Goal: Task Accomplishment & Management: Manage account settings

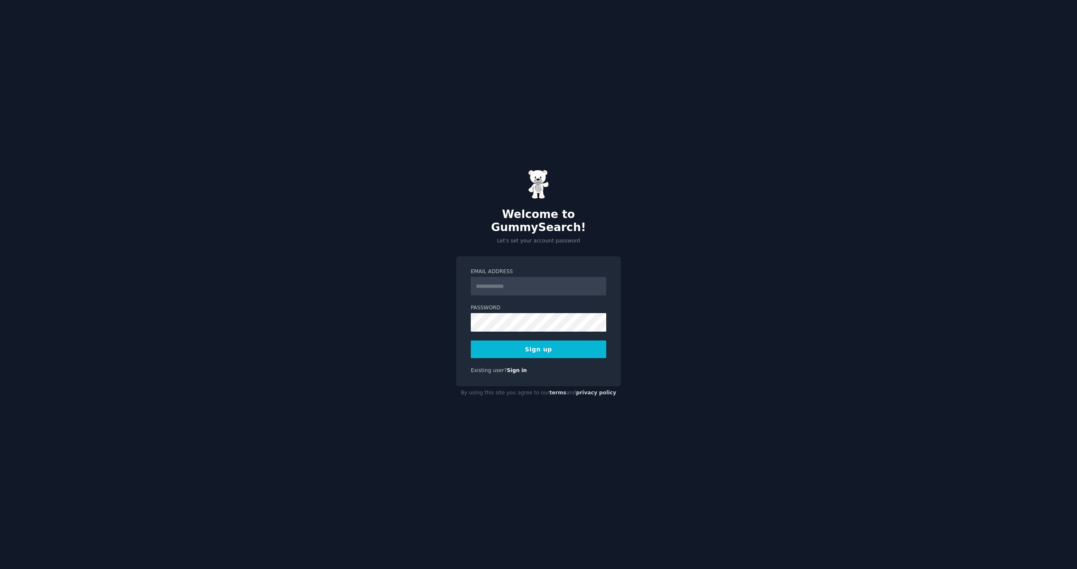
click at [537, 277] on input "Email Address" at bounding box center [538, 286] width 135 height 19
type input "**********"
click at [566, 340] on button "Sign up" at bounding box center [538, 349] width 135 height 18
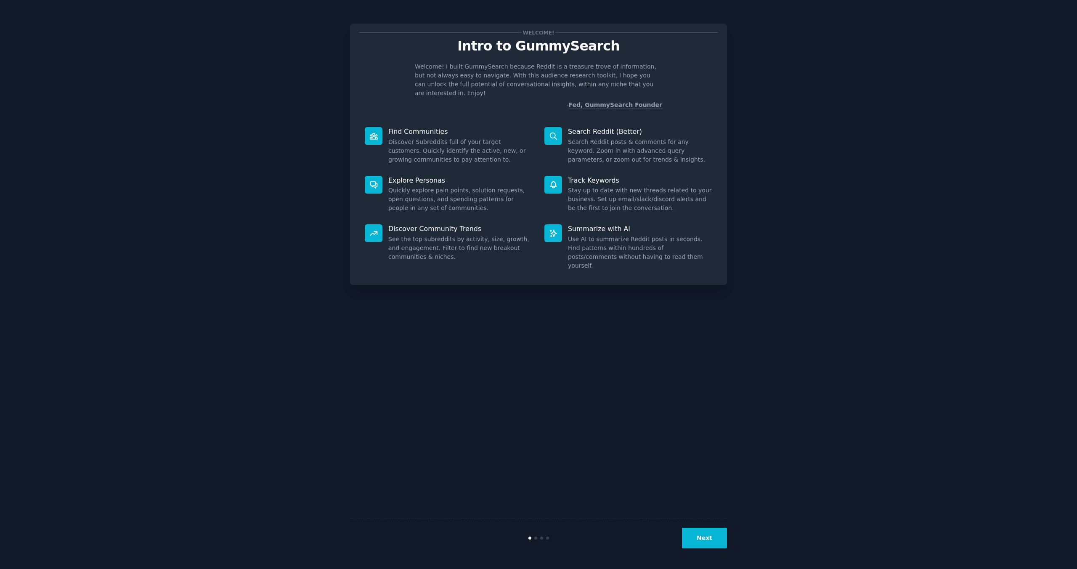
click at [705, 541] on button "Next" at bounding box center [704, 537] width 45 height 21
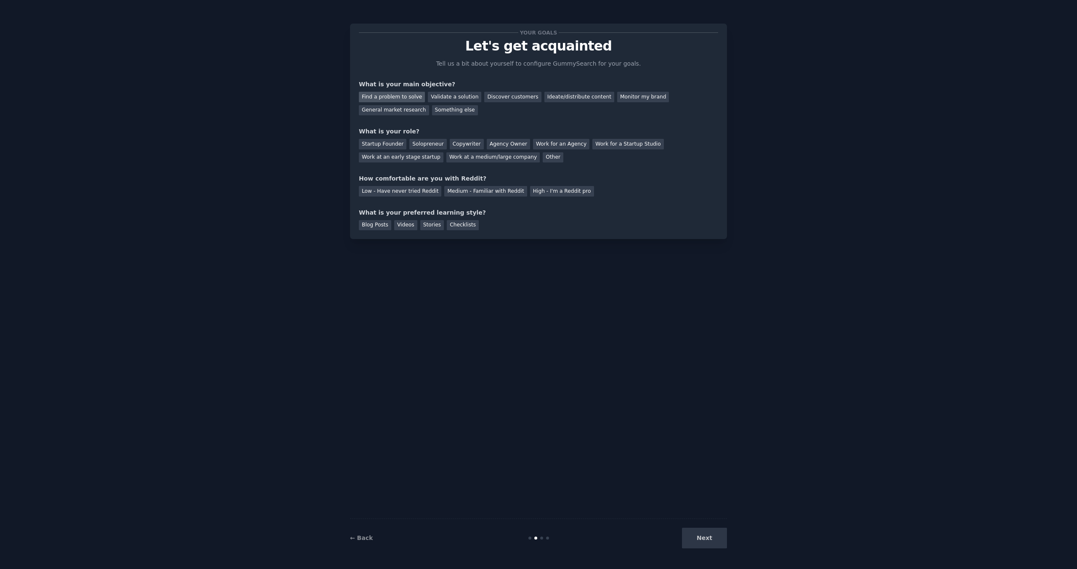
click at [415, 95] on div "Find a problem to solve" at bounding box center [392, 97] width 66 height 11
click at [430, 145] on div "Solopreneur" at bounding box center [427, 144] width 37 height 11
click at [457, 196] on div "Medium - Familiar with Reddit" at bounding box center [485, 191] width 82 height 11
click at [375, 226] on div "Blog Posts" at bounding box center [375, 225] width 32 height 11
click at [705, 536] on button "Next" at bounding box center [704, 537] width 45 height 21
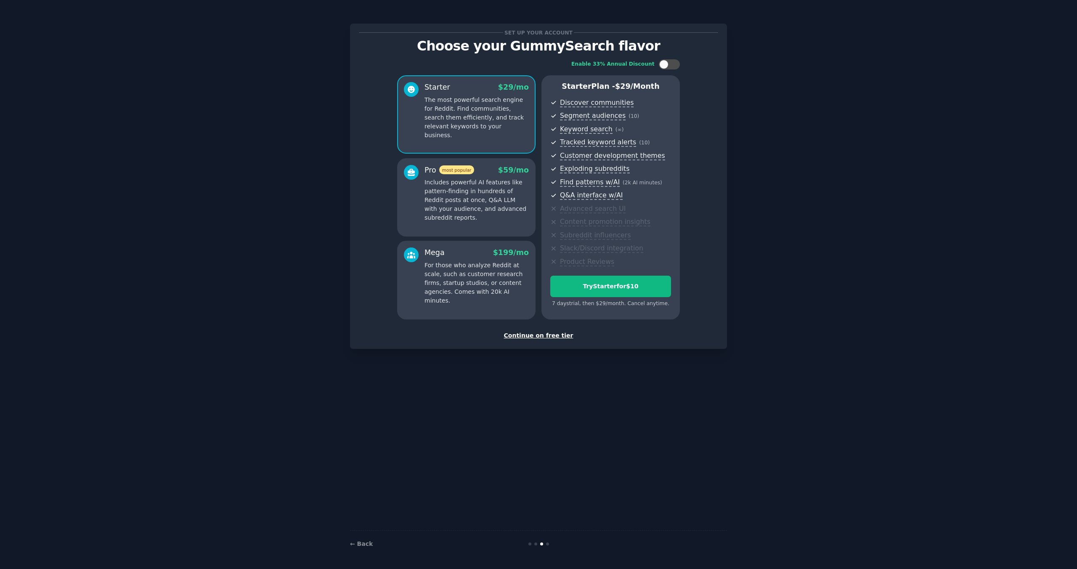
click at [560, 336] on div "Continue on free tier" at bounding box center [538, 335] width 359 height 9
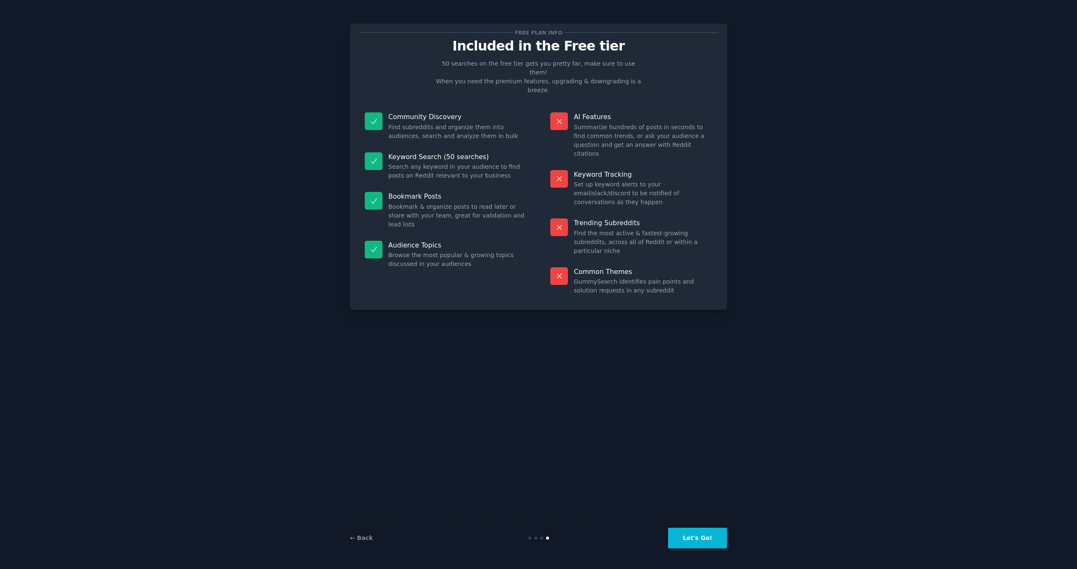
click at [710, 538] on button "Let's Go!" at bounding box center [697, 537] width 59 height 21
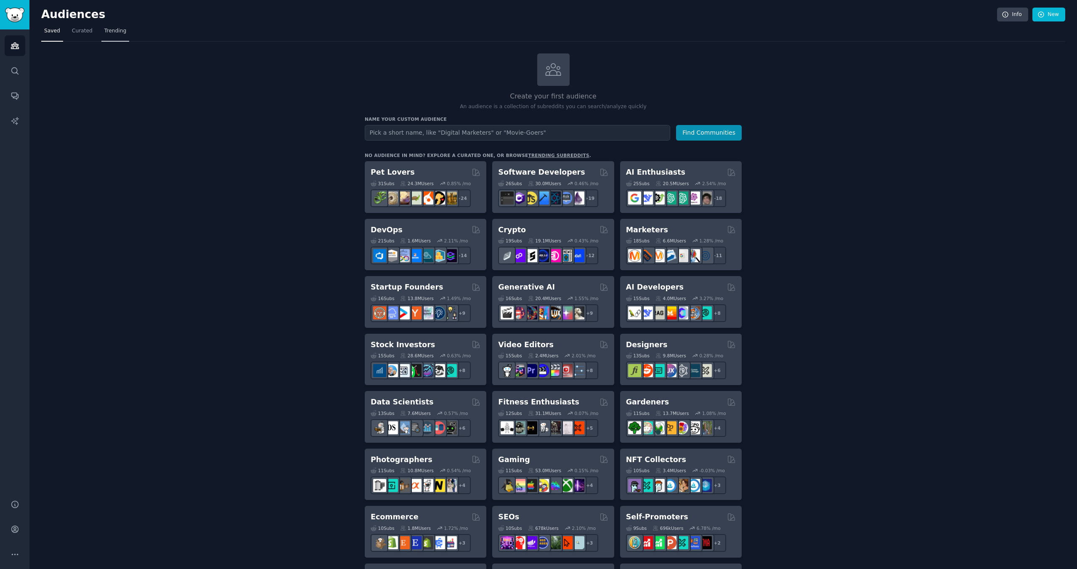
click at [109, 31] on span "Trending" at bounding box center [115, 31] width 22 height 8
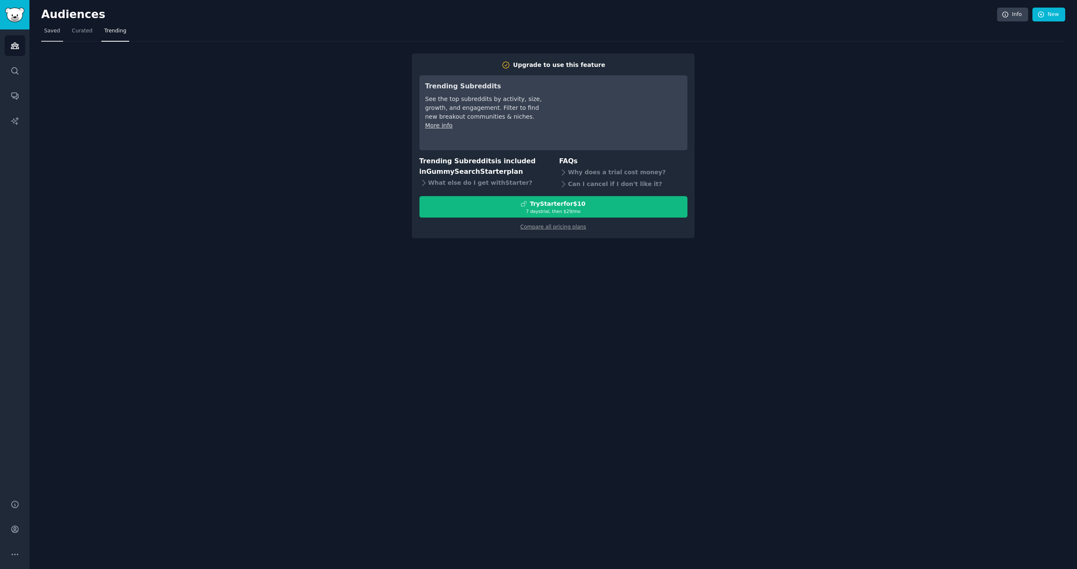
click at [58, 30] on span "Saved" at bounding box center [52, 31] width 16 height 8
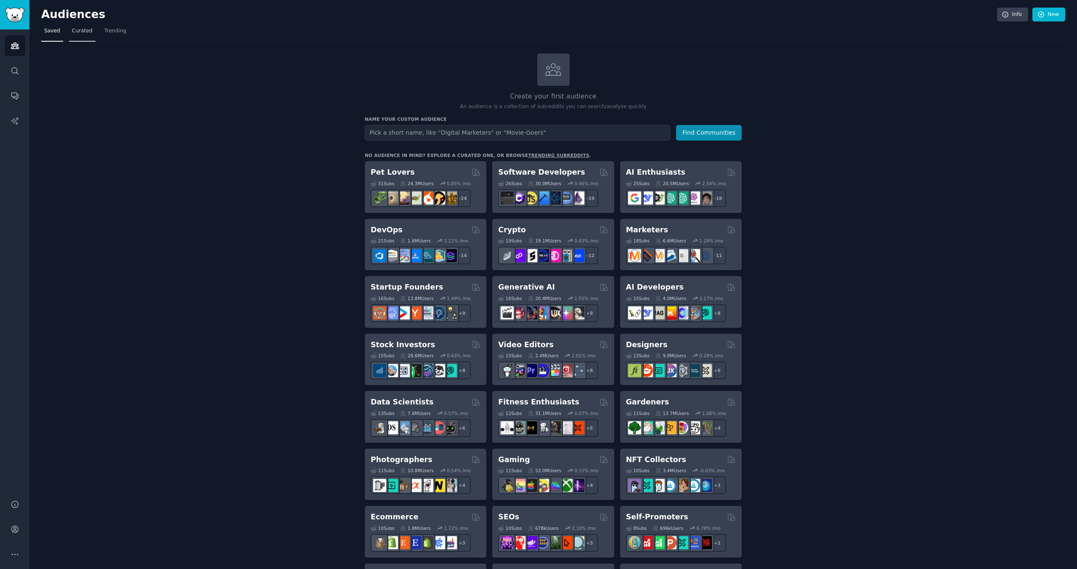
click at [77, 34] on span "Curated" at bounding box center [82, 31] width 21 height 8
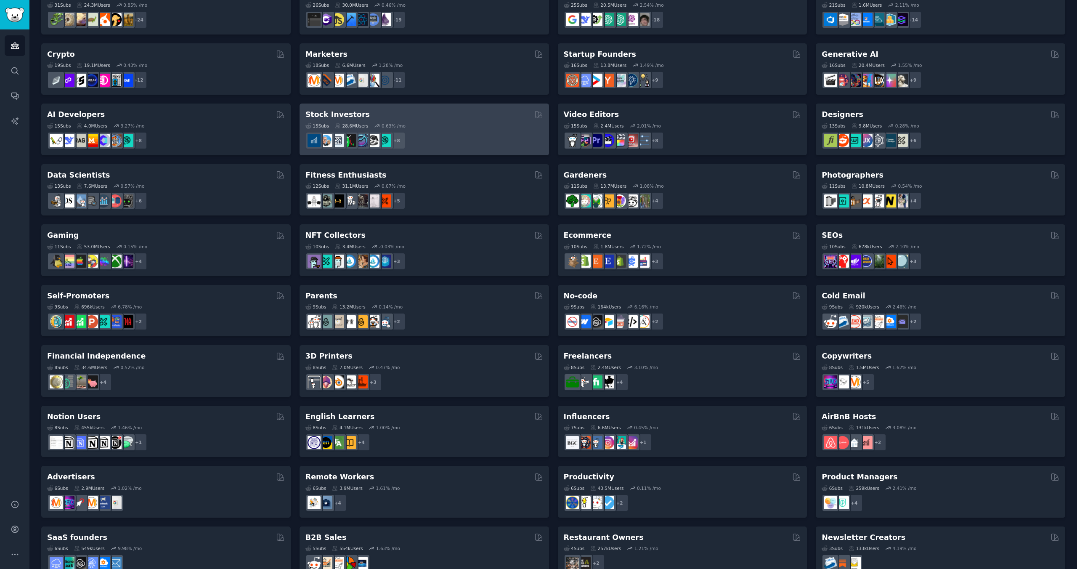
scroll to position [104, 0]
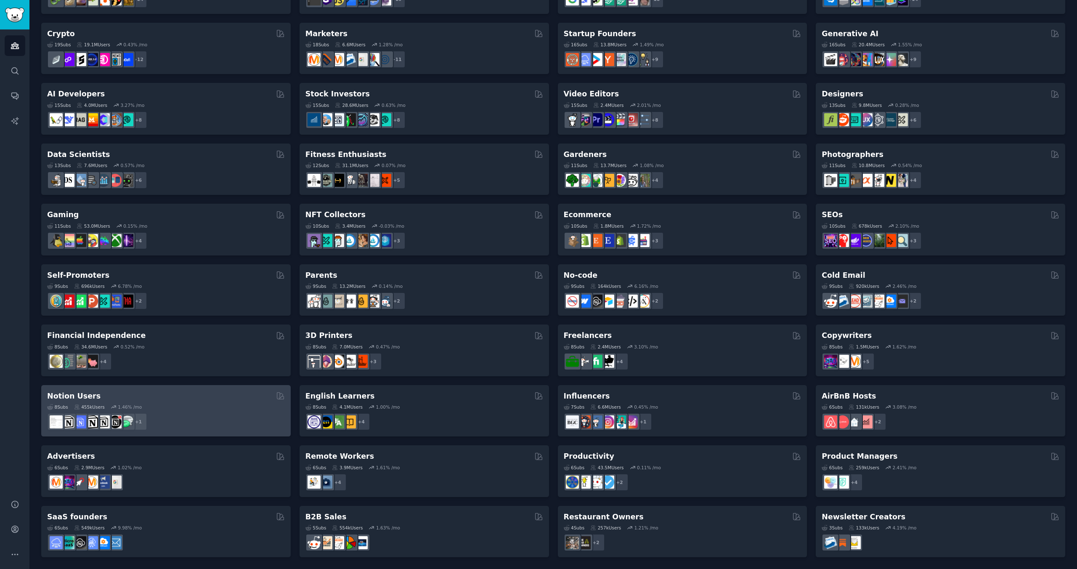
click at [85, 396] on h2 "Notion Users" at bounding box center [73, 396] width 53 height 11
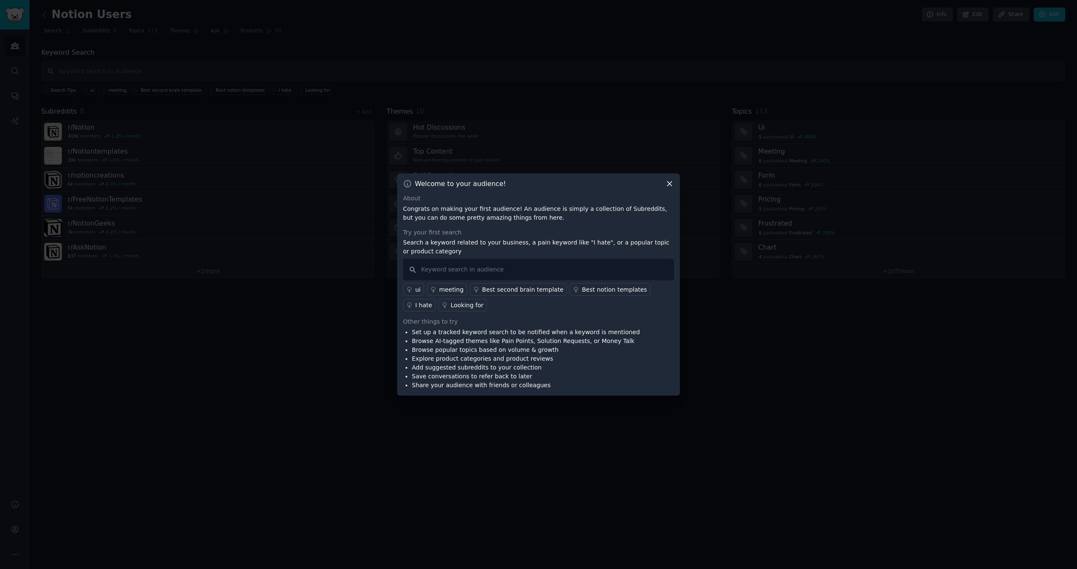
click at [671, 186] on icon at bounding box center [669, 183] width 9 height 9
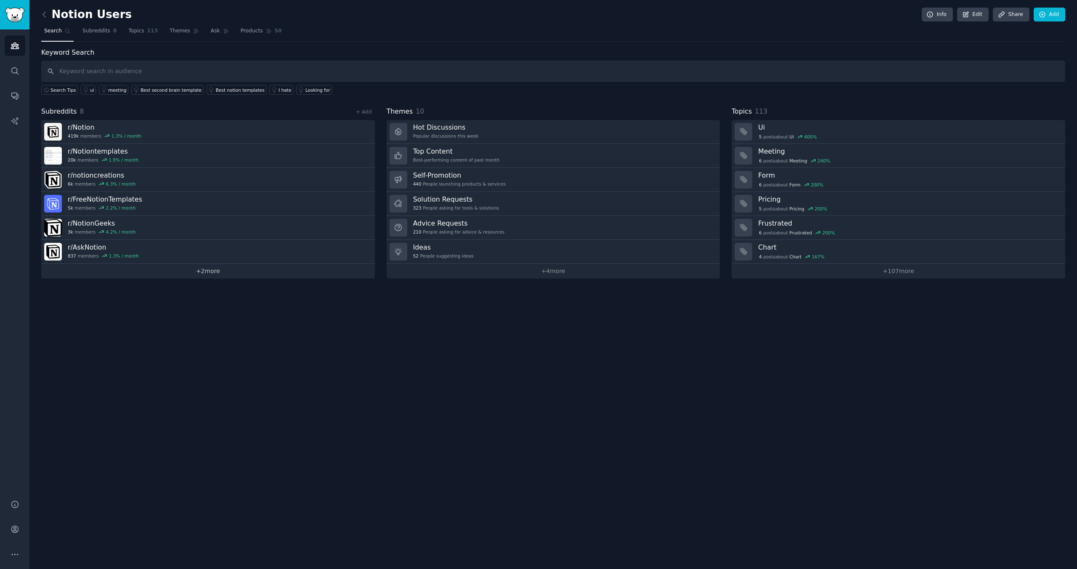
click at [217, 274] on link "+ 2 more" at bounding box center [208, 271] width 334 height 15
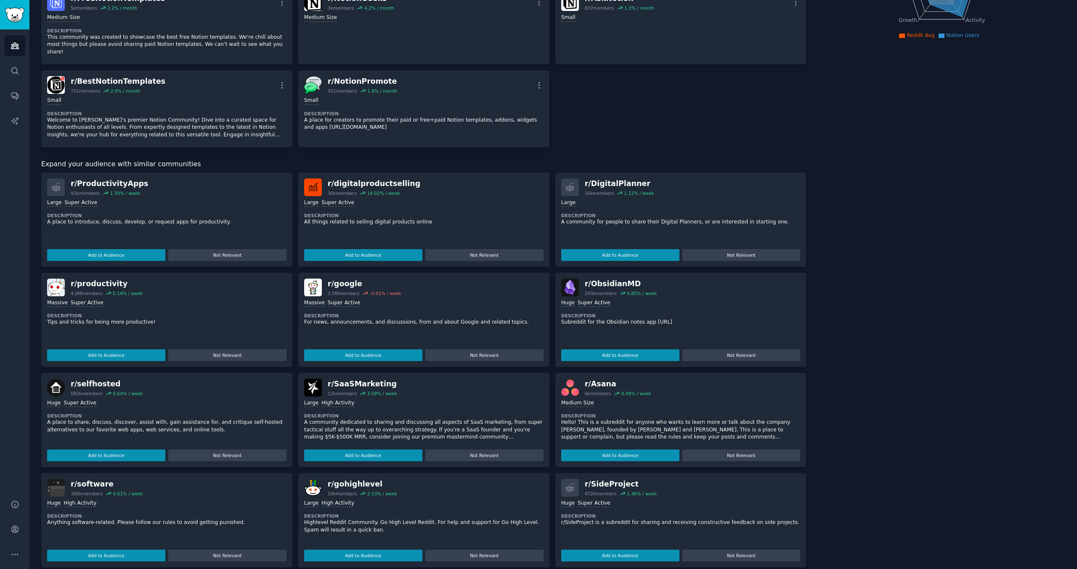
scroll to position [159, 0]
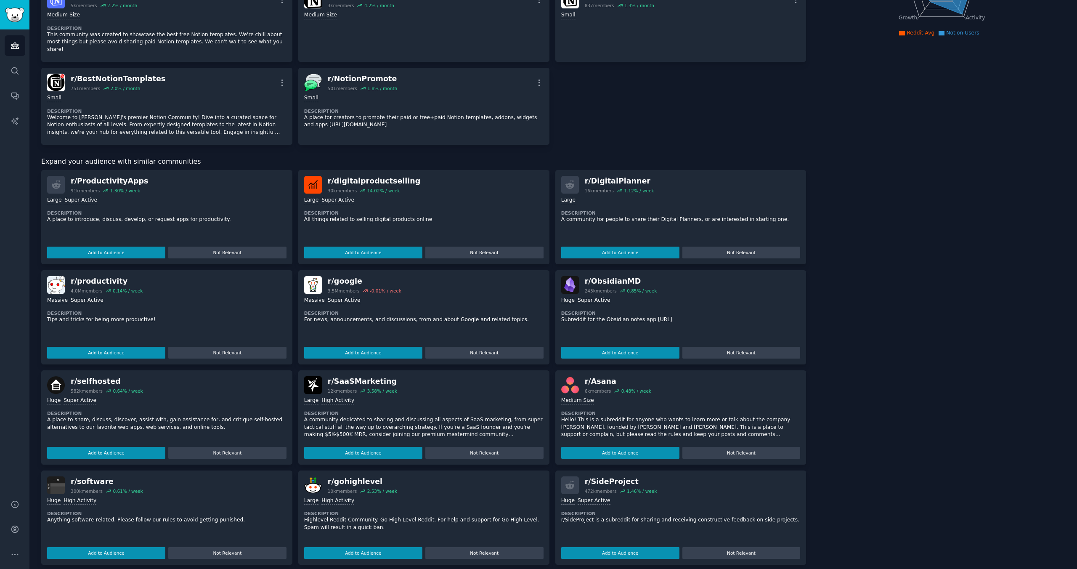
click at [609, 476] on div "r/ SideProject" at bounding box center [621, 481] width 72 height 11
drag, startPoint x: 633, startPoint y: 474, endPoint x: 581, endPoint y: 471, distance: 52.2
click at [581, 476] on div "r/ SideProject 472k members 1.46 % / week" at bounding box center [680, 485] width 239 height 18
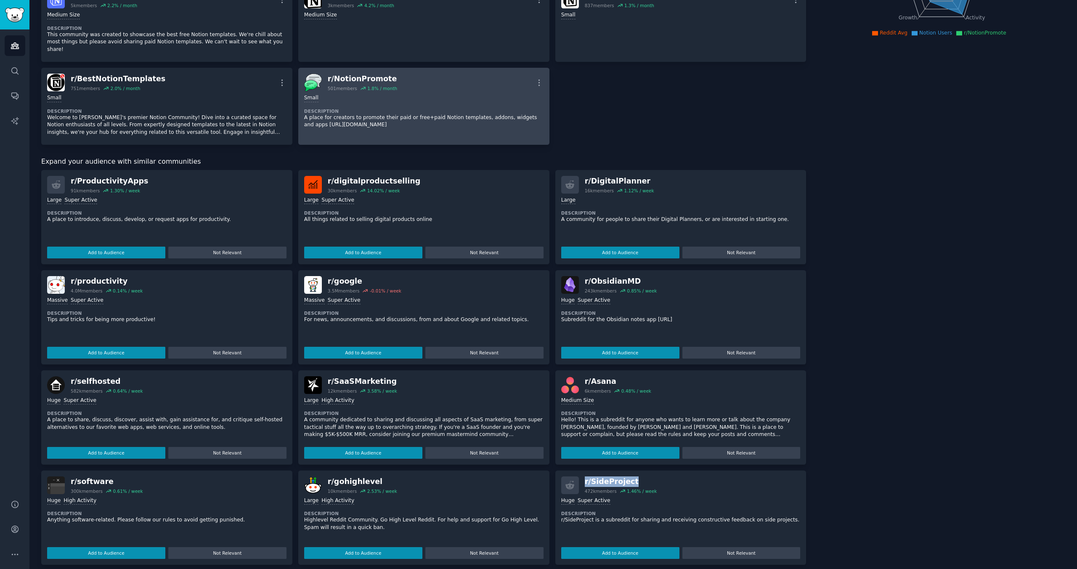
scroll to position [0, 0]
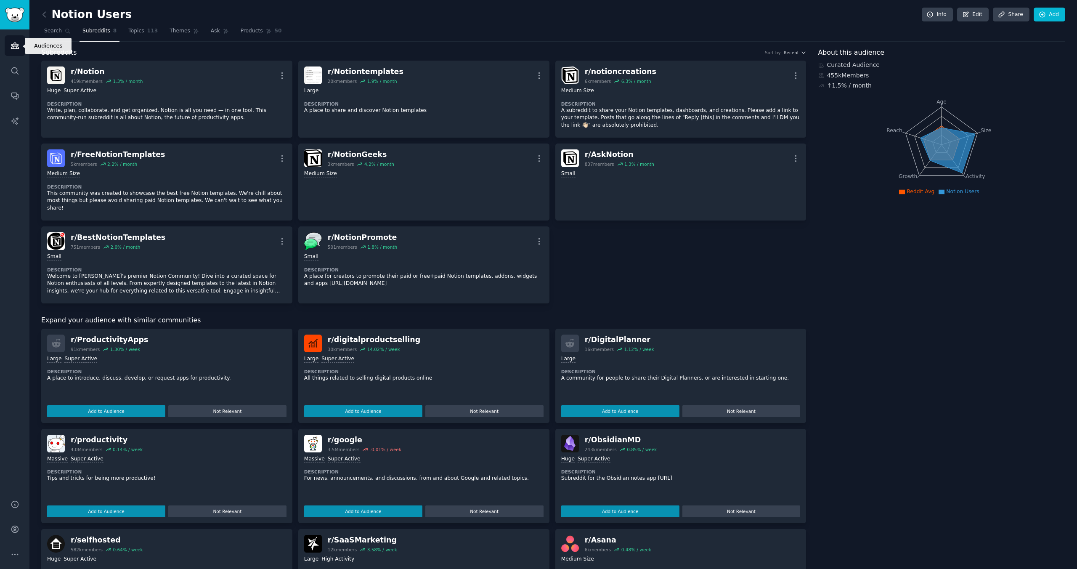
click at [18, 42] on icon "Sidebar" at bounding box center [15, 45] width 9 height 9
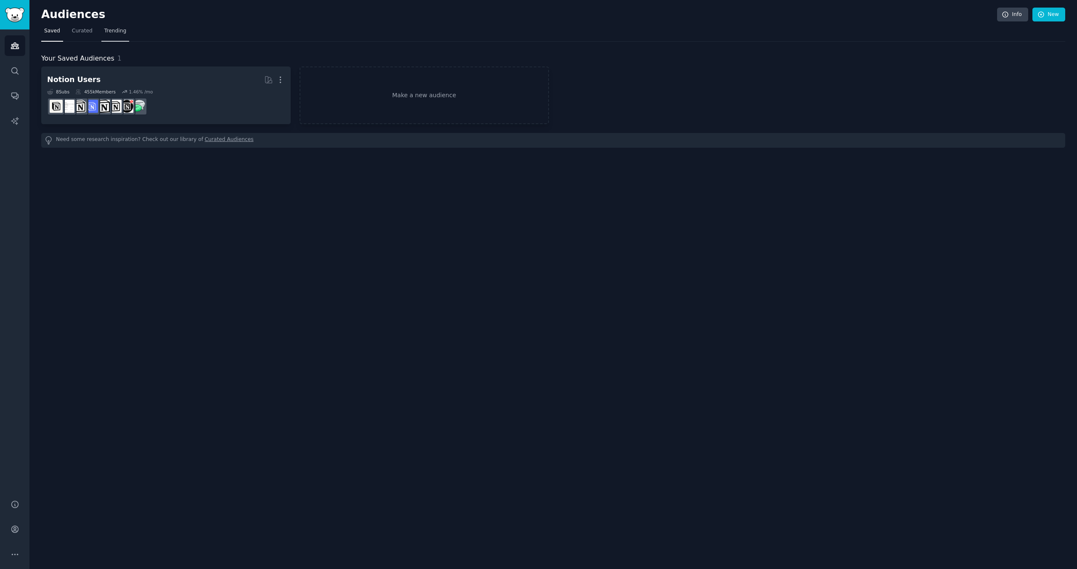
click at [114, 25] on link "Trending" at bounding box center [115, 32] width 28 height 17
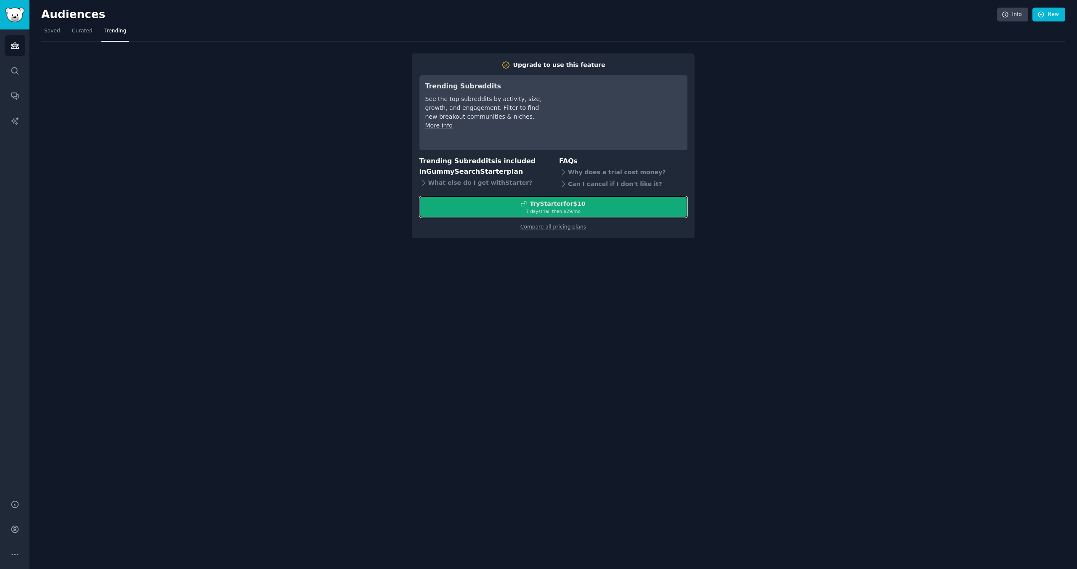
click at [549, 205] on div "Try Starter for $10" at bounding box center [558, 203] width 56 height 9
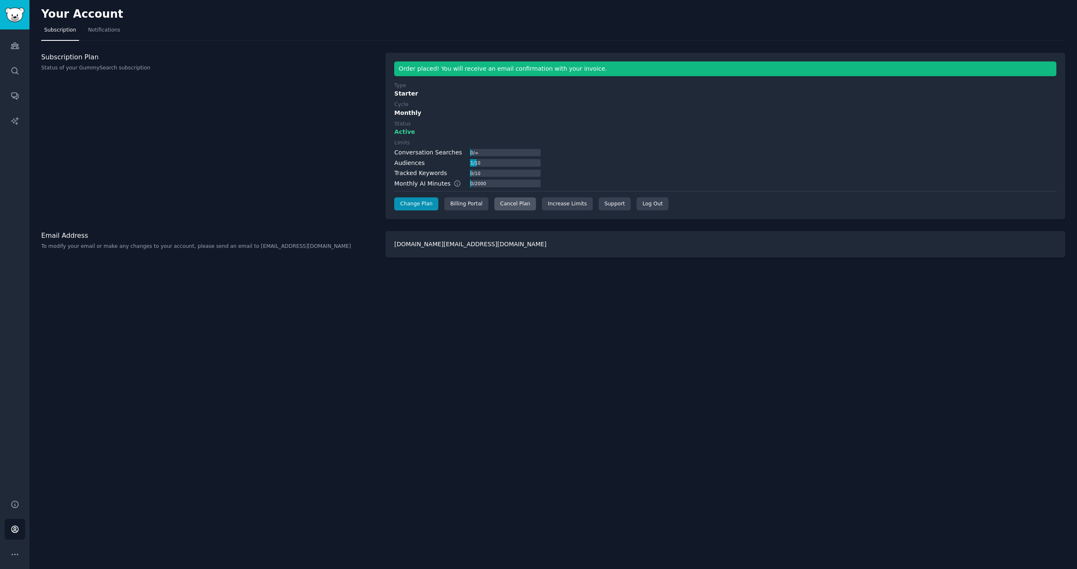
click at [506, 205] on div "Cancel Plan" at bounding box center [515, 203] width 42 height 13
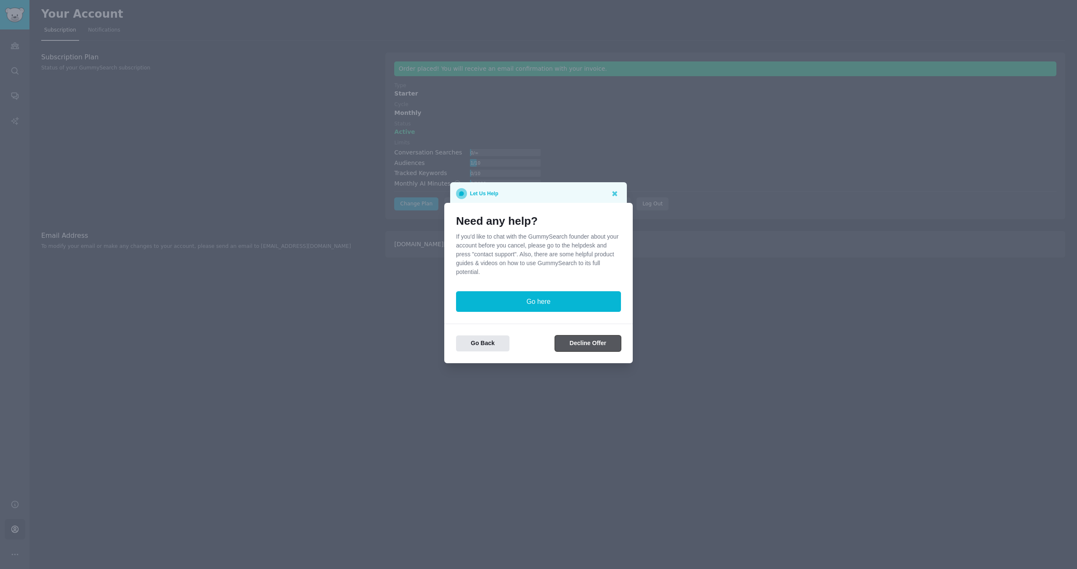
click at [576, 339] on button "Decline Offer" at bounding box center [588, 343] width 66 height 16
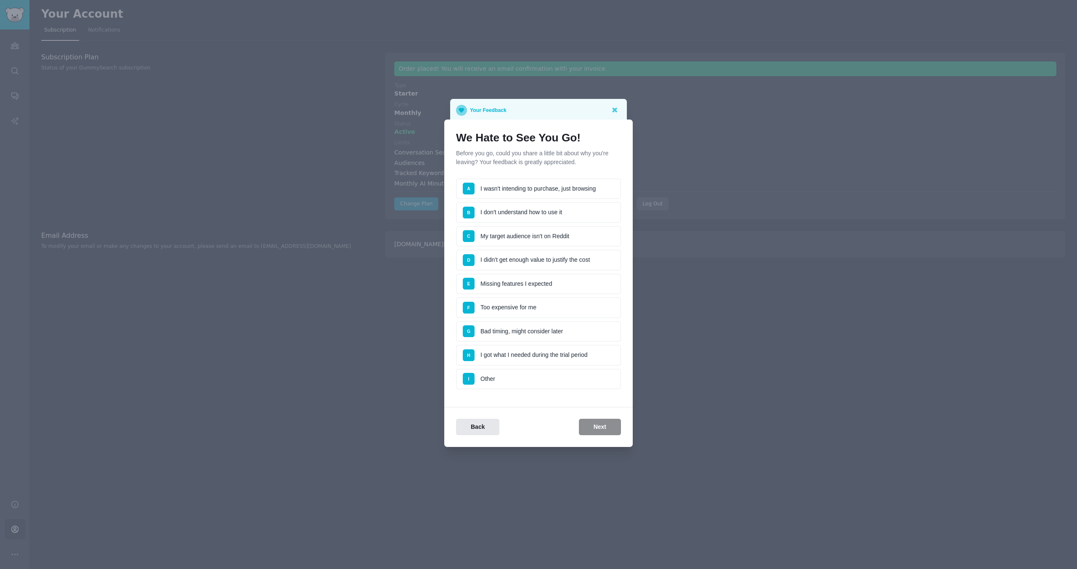
click at [585, 357] on li "H I got what I needed during the trial period" at bounding box center [538, 354] width 165 height 21
click at [594, 423] on button "Next" at bounding box center [600, 427] width 42 height 16
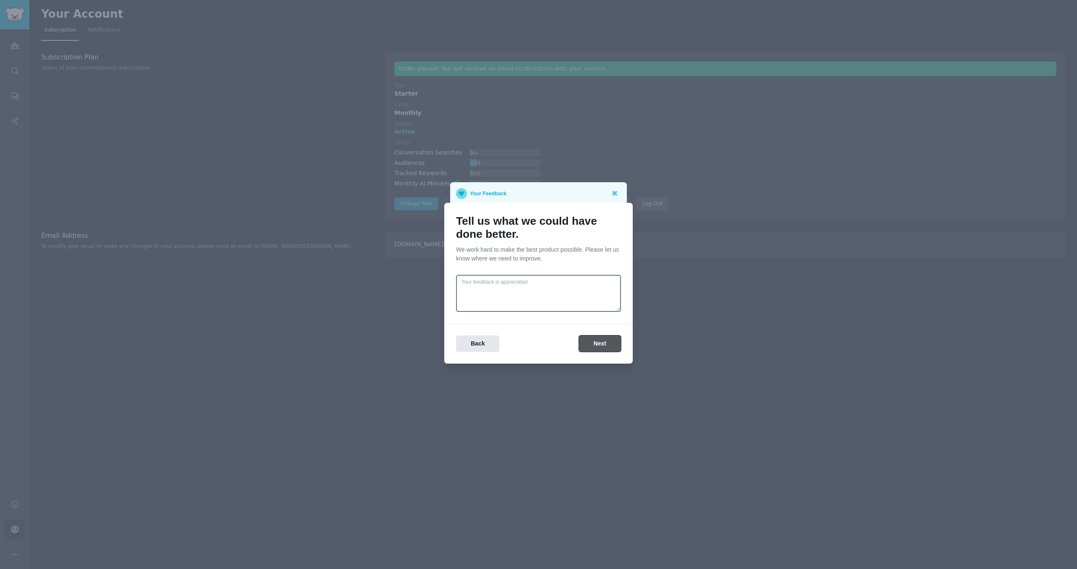
click at [591, 344] on button "Next" at bounding box center [600, 343] width 42 height 16
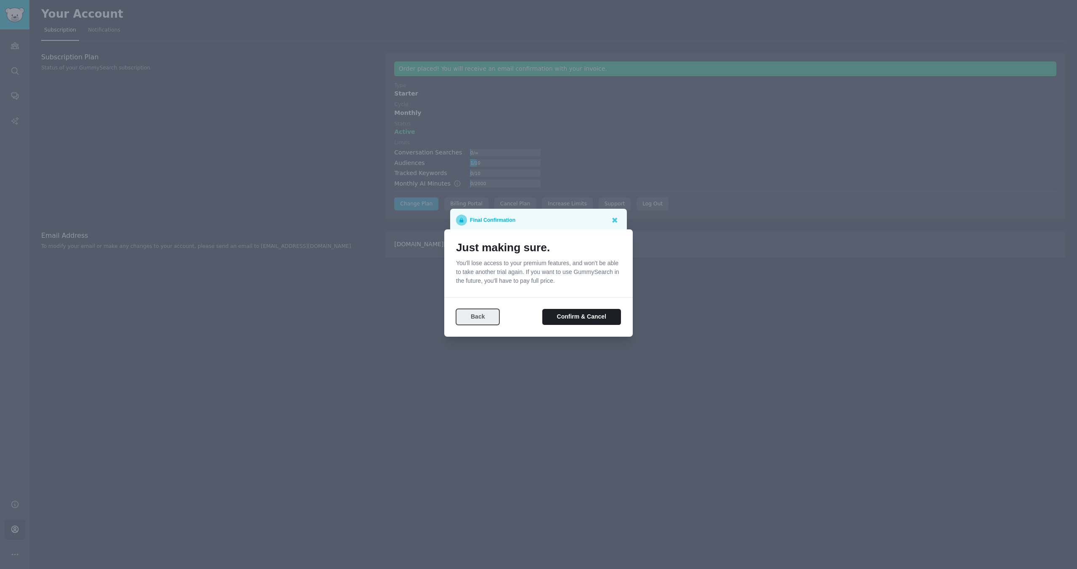
click at [473, 317] on button "Back" at bounding box center [477, 317] width 43 height 16
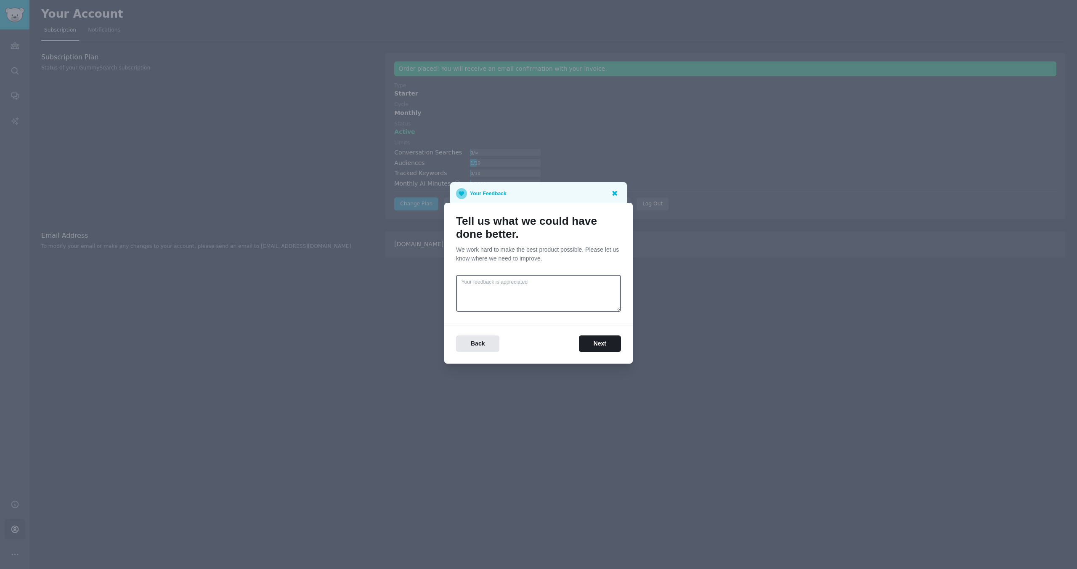
click at [614, 194] on icon at bounding box center [614, 193] width 5 height 5
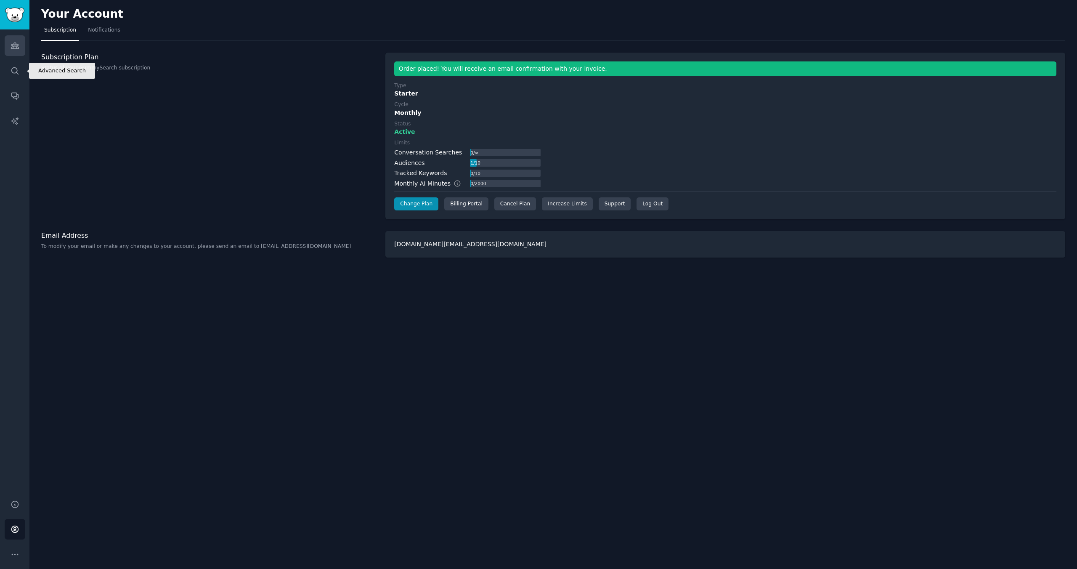
click at [16, 48] on icon "Sidebar" at bounding box center [15, 45] width 9 height 9
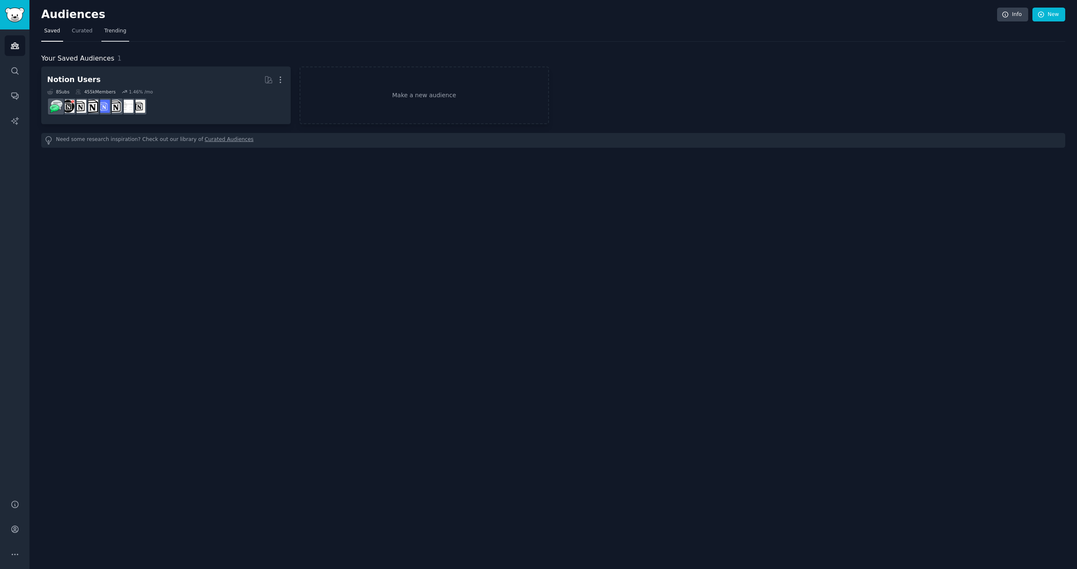
click at [112, 32] on span "Trending" at bounding box center [115, 31] width 22 height 8
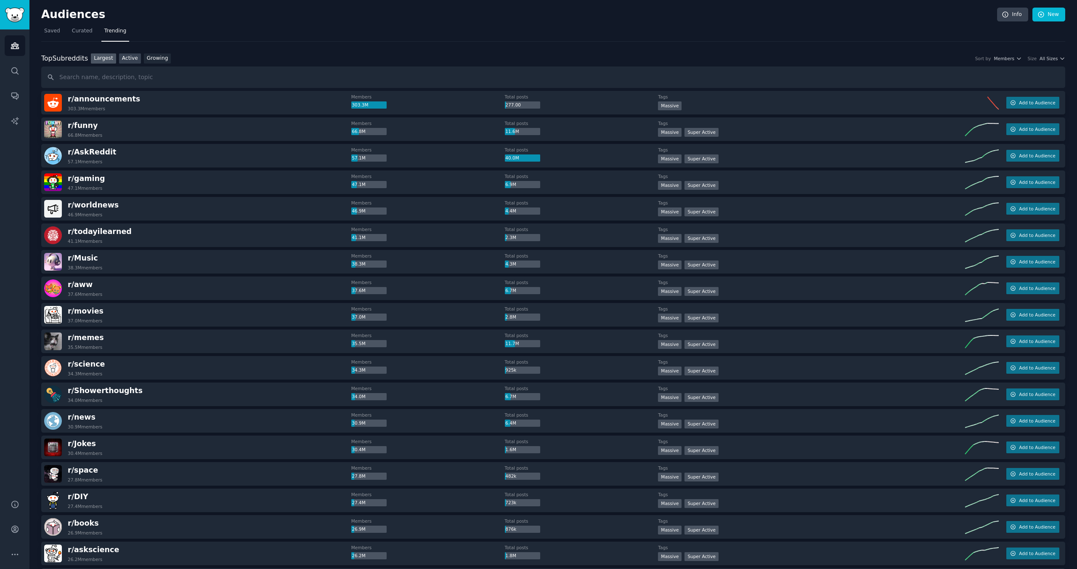
click at [126, 58] on link "Active" at bounding box center [130, 58] width 22 height 11
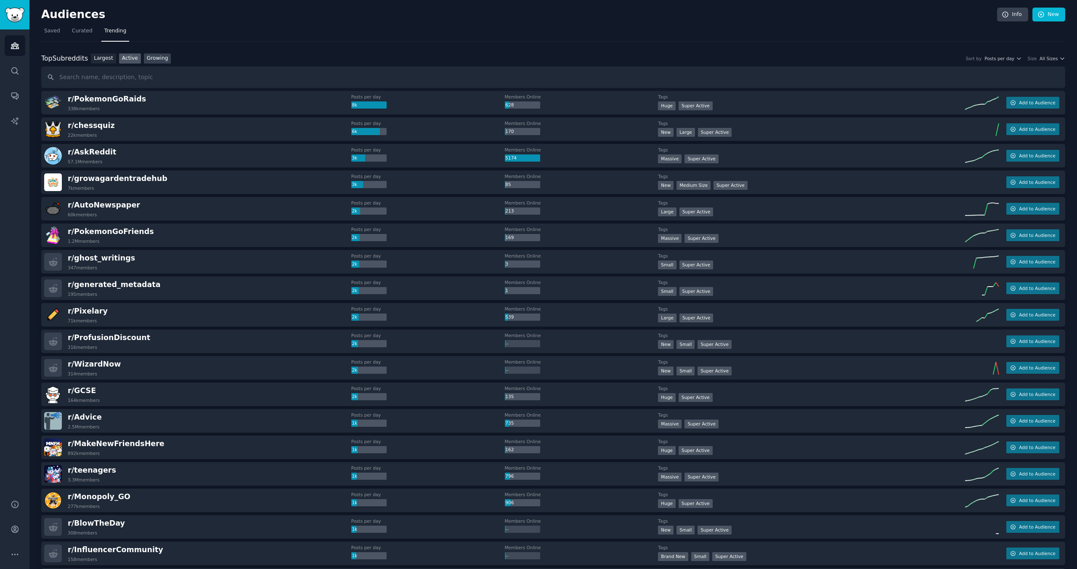
click at [153, 57] on link "Growing" at bounding box center [157, 58] width 27 height 11
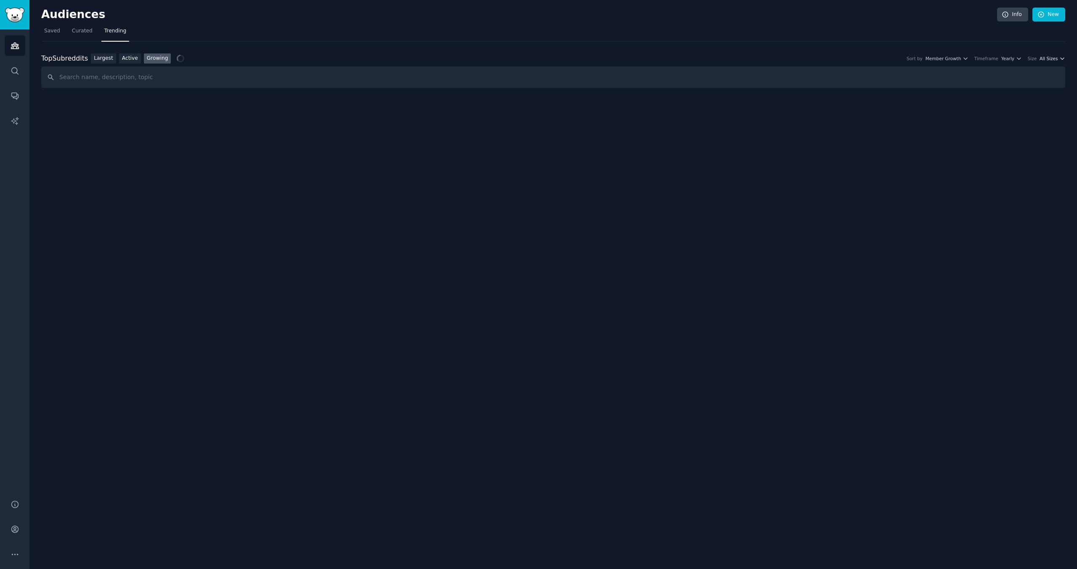
click at [1049, 59] on span "All Sizes" at bounding box center [1048, 59] width 18 height 6
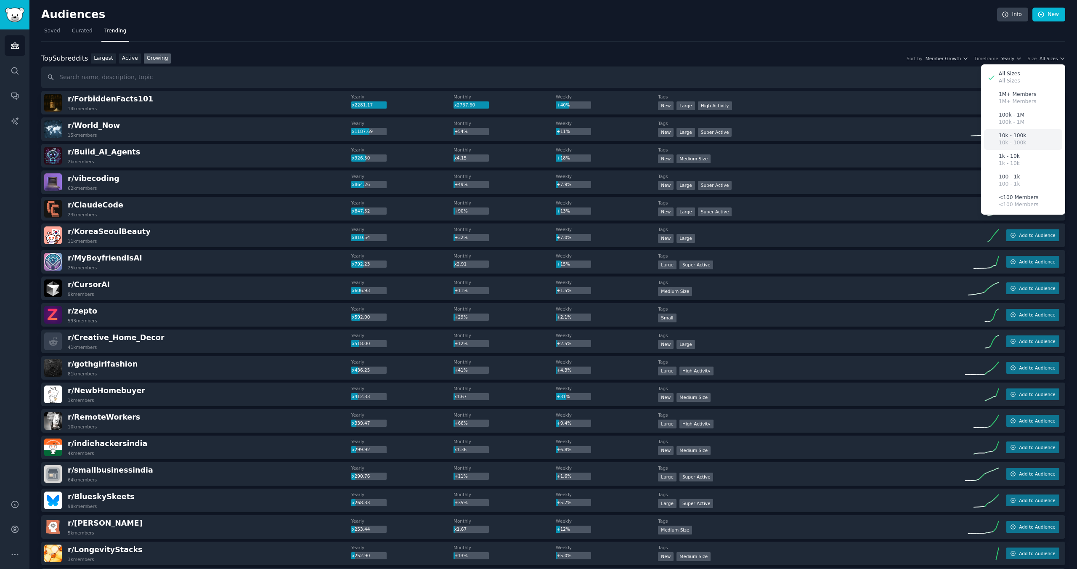
click at [1026, 143] on div "10k - 100k 10k - 100k" at bounding box center [1023, 139] width 78 height 21
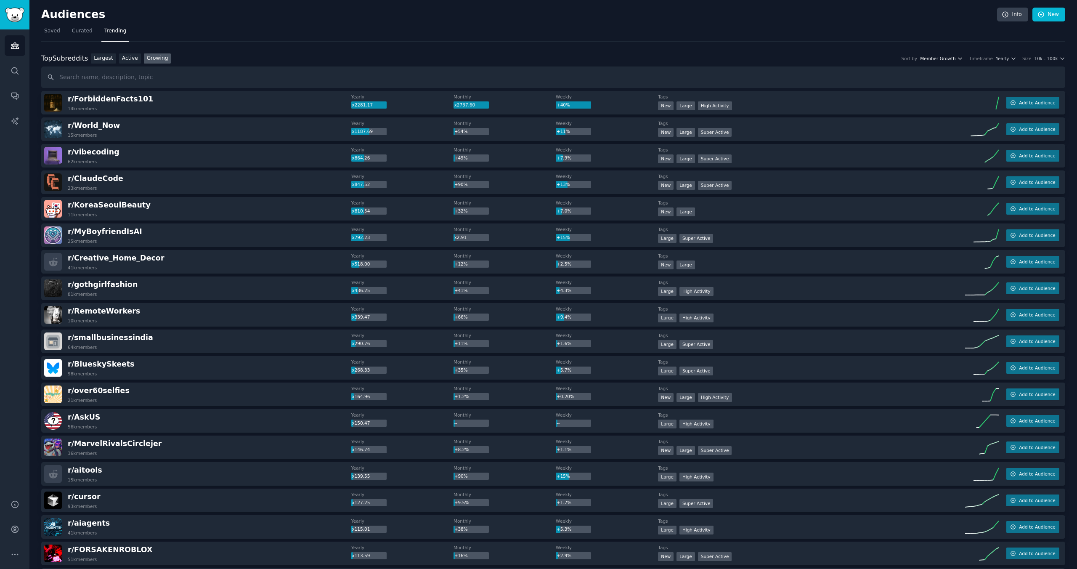
click at [962, 58] on icon "button" at bounding box center [960, 59] width 6 height 6
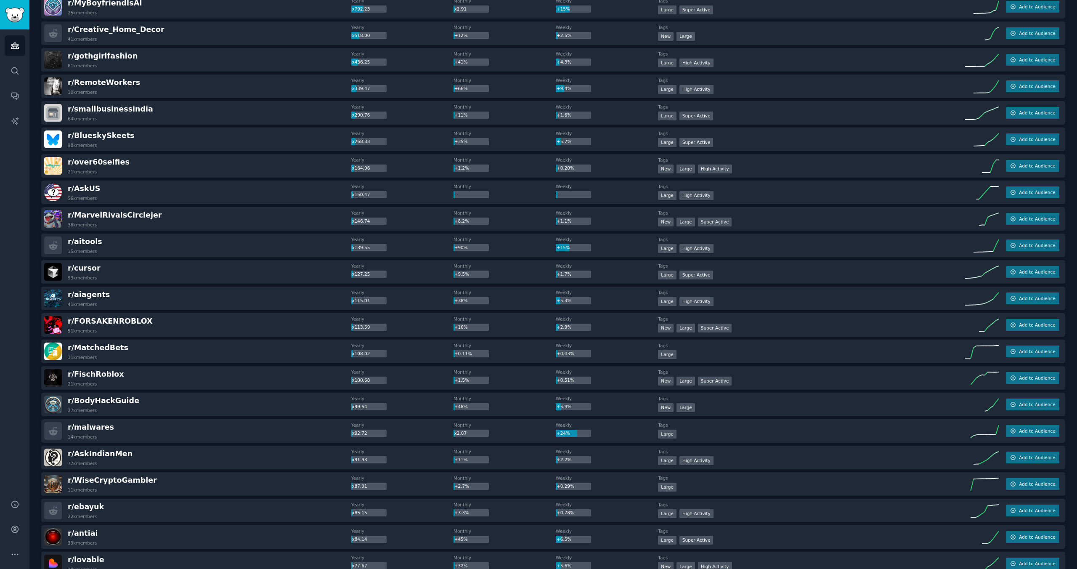
scroll to position [235, 0]
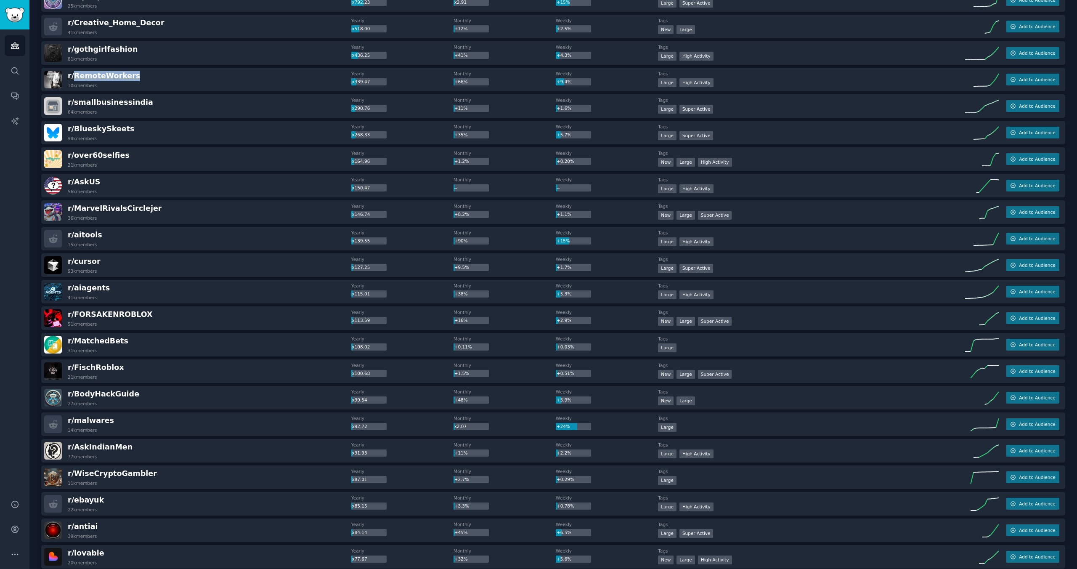
click at [102, 75] on span "r/ RemoteWorkers" at bounding box center [104, 76] width 72 height 8
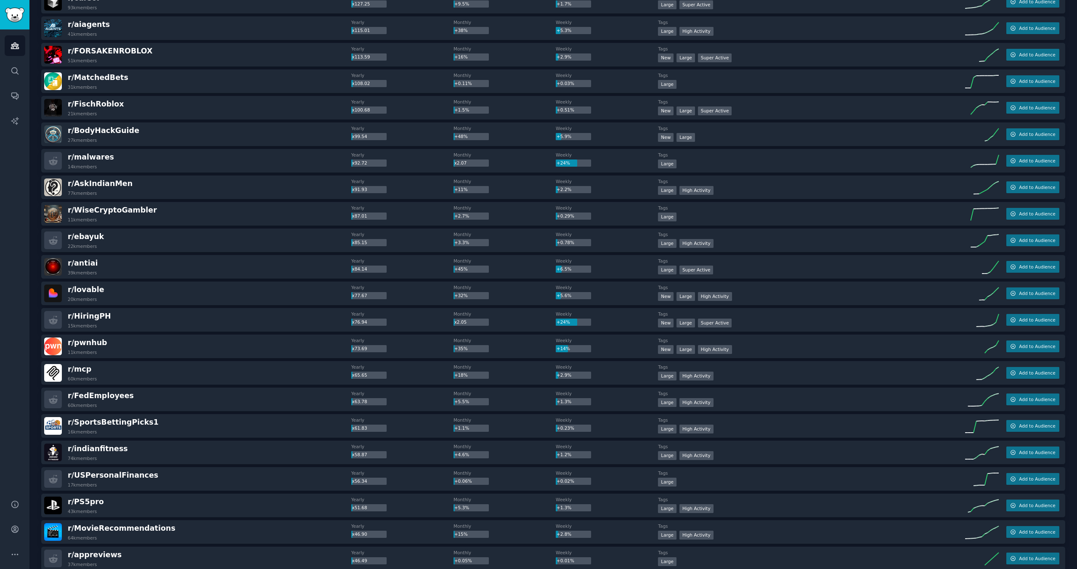
scroll to position [501, 0]
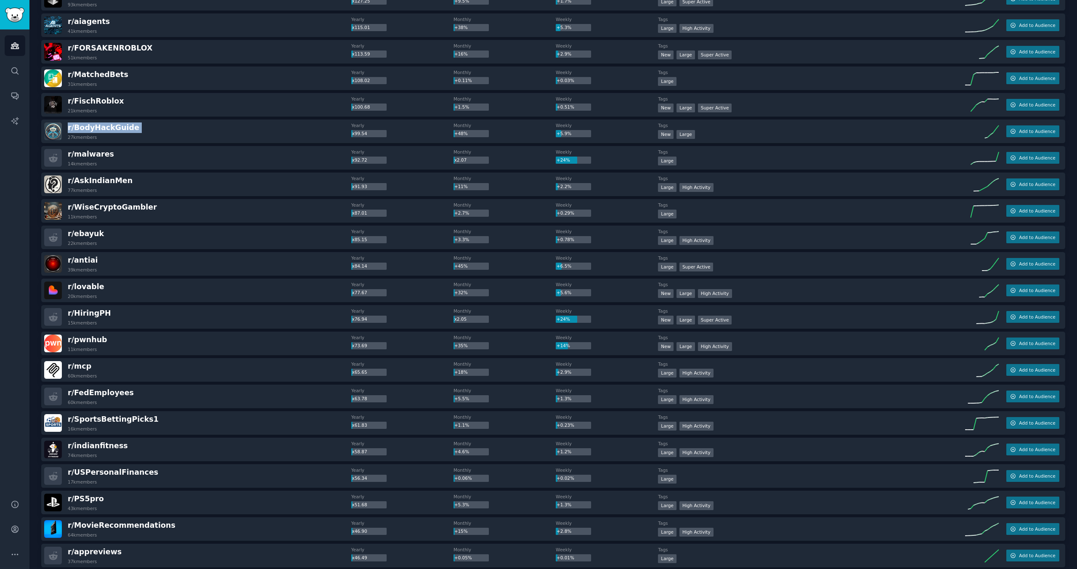
drag, startPoint x: 139, startPoint y: 129, endPoint x: 65, endPoint y: 126, distance: 74.1
click at [65, 126] on div "r/ BodyHackGuide 27k members" at bounding box center [197, 131] width 307 height 18
click at [110, 129] on span "r/ BodyHackGuide" at bounding box center [104, 127] width 72 height 8
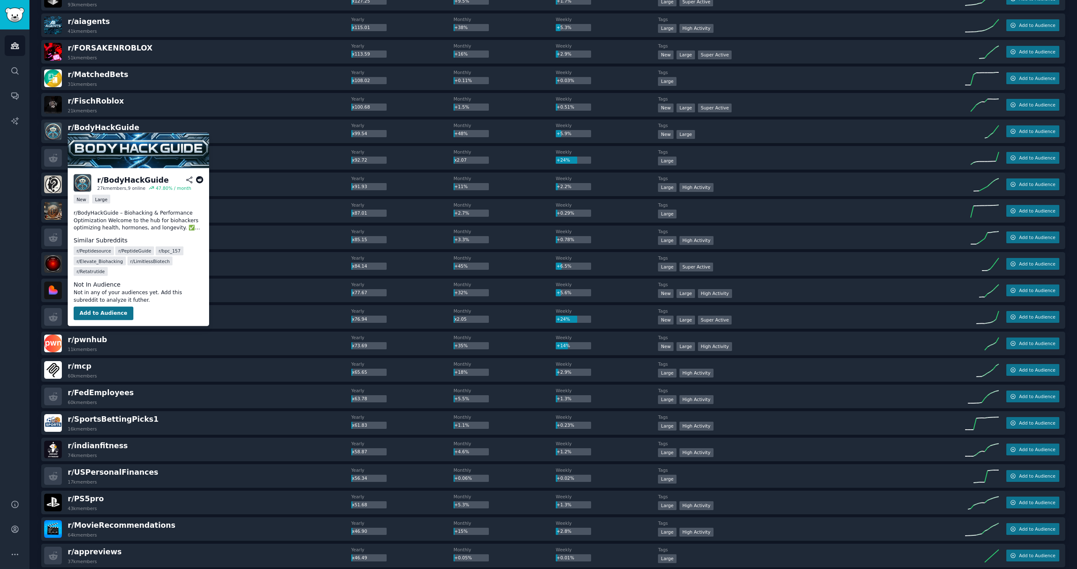
click at [101, 313] on button "Add to Audience" at bounding box center [104, 313] width 60 height 13
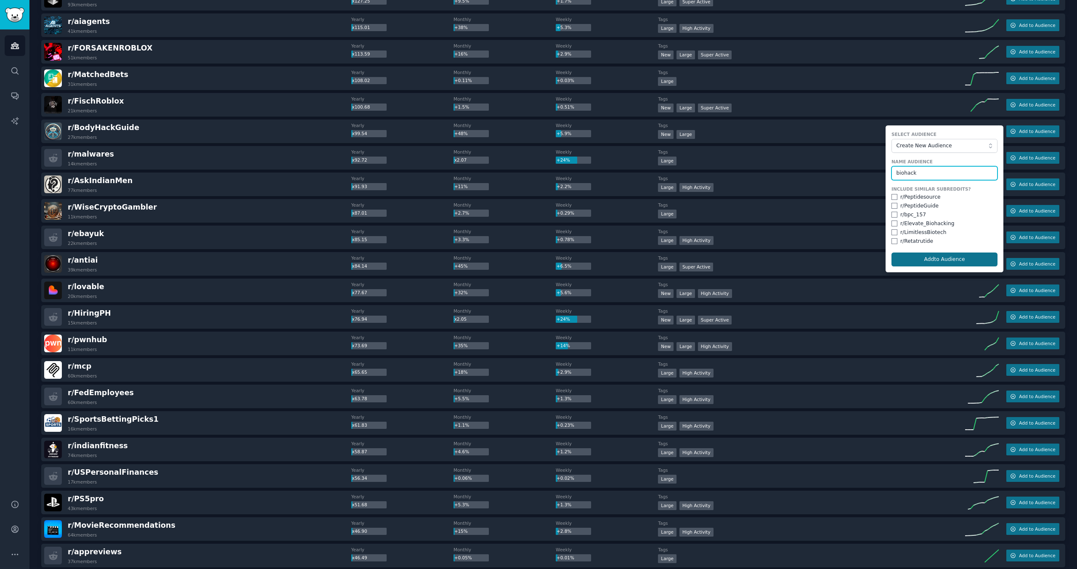
type input "biohack"
click at [947, 260] on button "Add to Audience" at bounding box center [944, 259] width 106 height 14
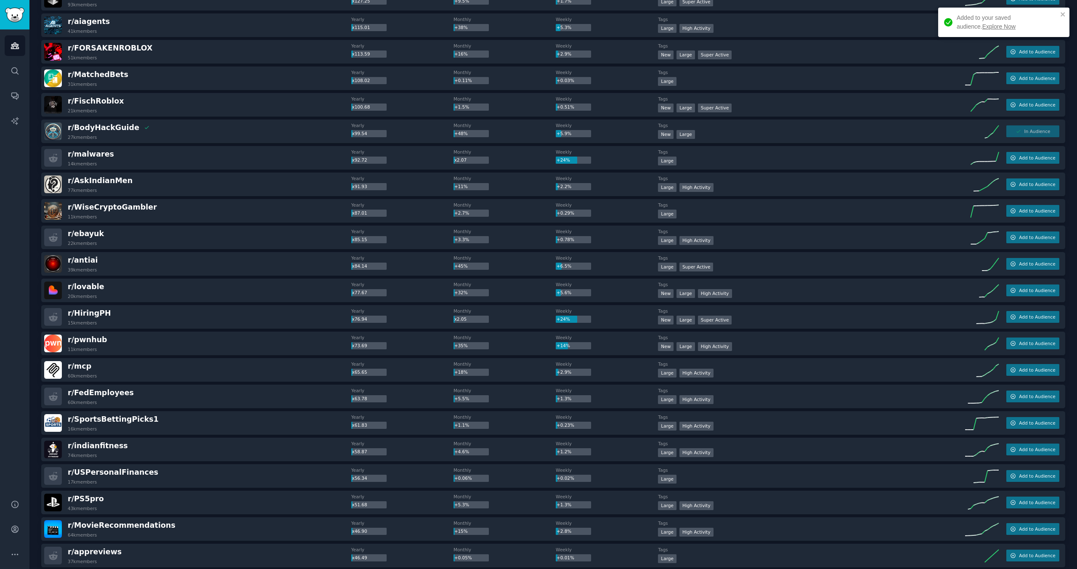
click at [24, 271] on div "Audiences Search Conversations AI Reports" at bounding box center [14, 259] width 29 height 460
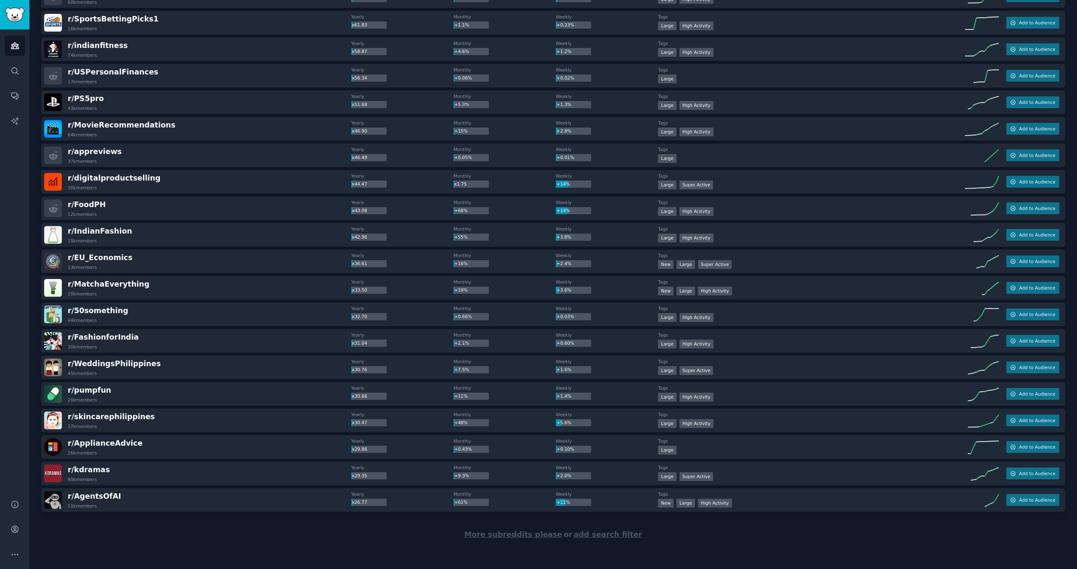
scroll to position [901, 0]
click at [140, 550] on div "More subreddits please or add search filter" at bounding box center [553, 534] width 1024 height 46
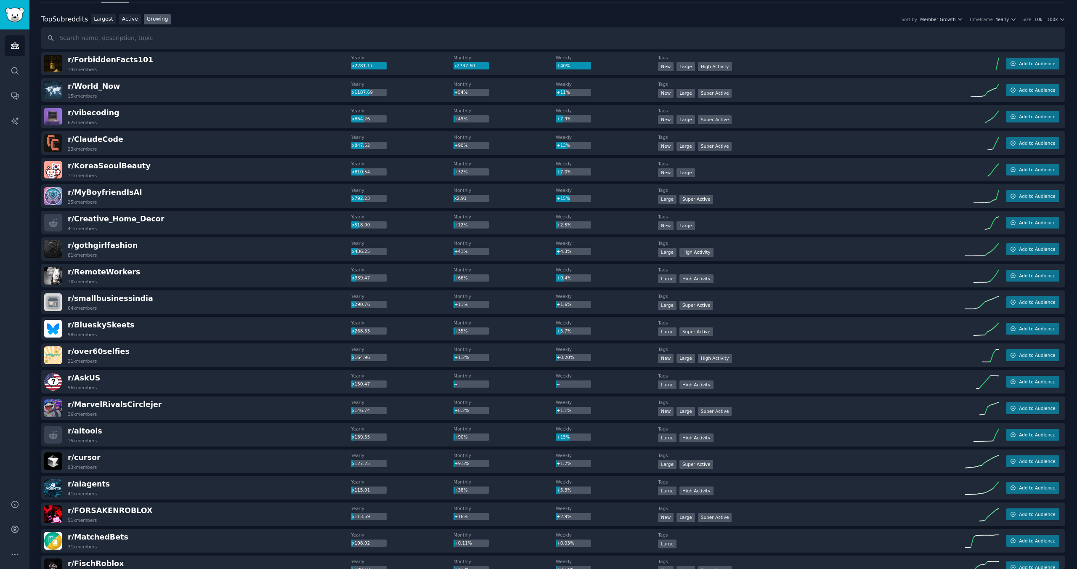
scroll to position [0, 0]
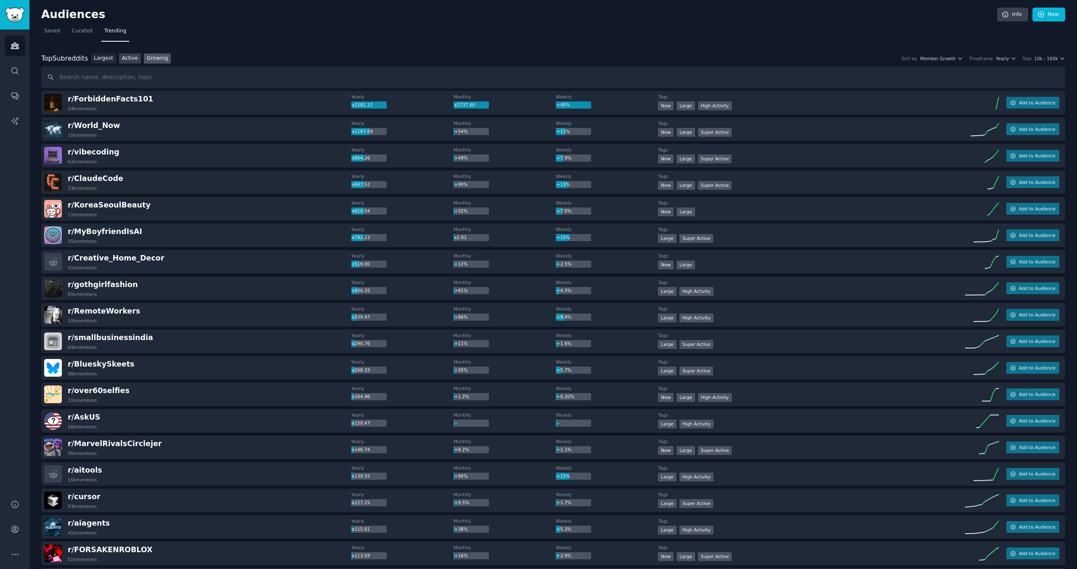
click at [130, 57] on link "Active" at bounding box center [130, 58] width 22 height 11
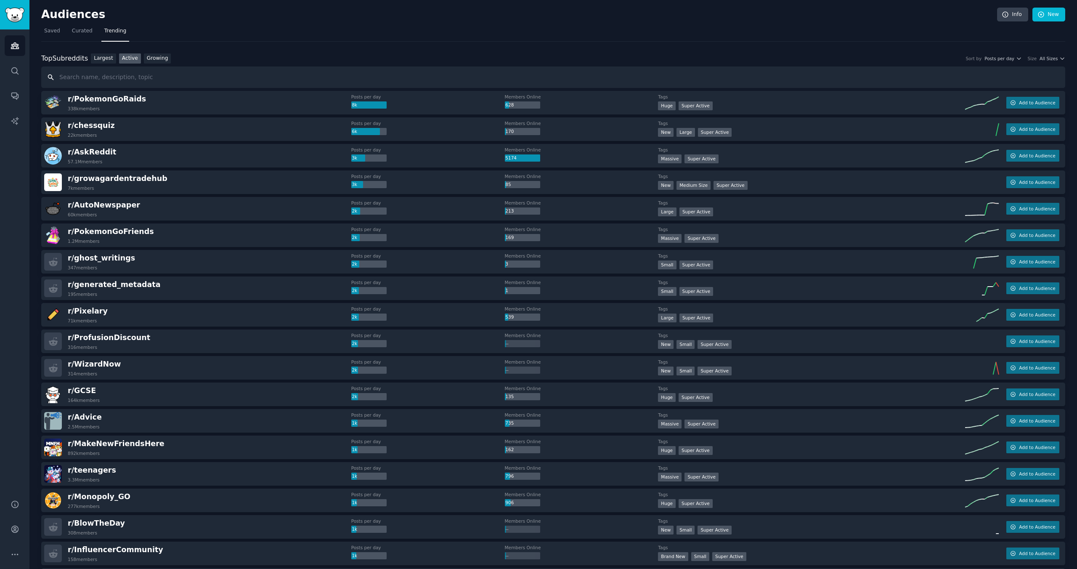
click at [126, 76] on input "text" at bounding box center [553, 76] width 1024 height 21
type input "supplement"
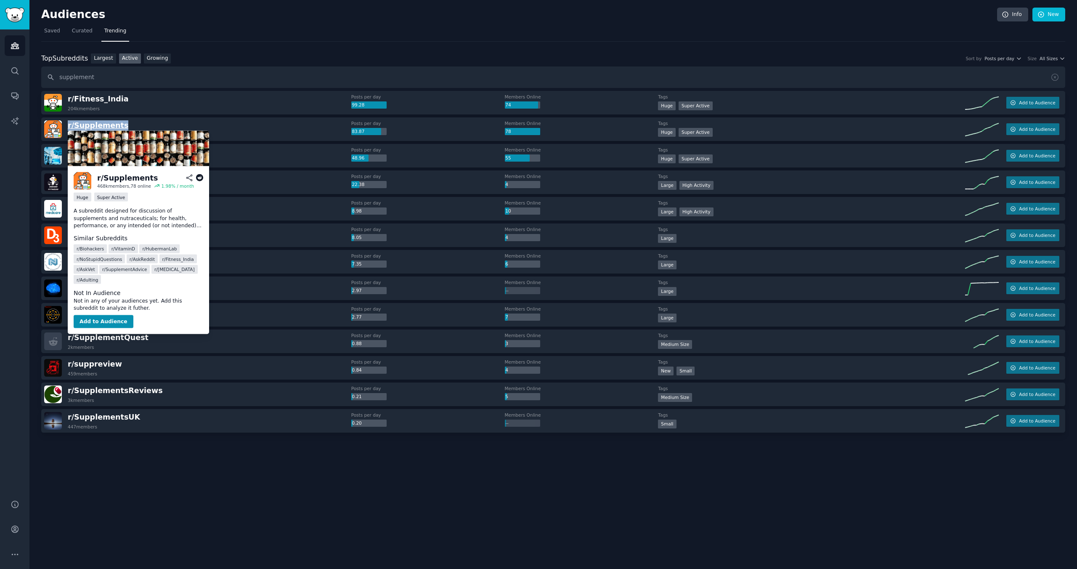
copy span "r/ Supplements"
drag, startPoint x: 126, startPoint y: 125, endPoint x: 69, endPoint y: 125, distance: 57.2
click at [0, 0] on div "Audiences Audiences Search Conversations AI Reports Help Account More Audiences…" at bounding box center [538, 284] width 1077 height 569
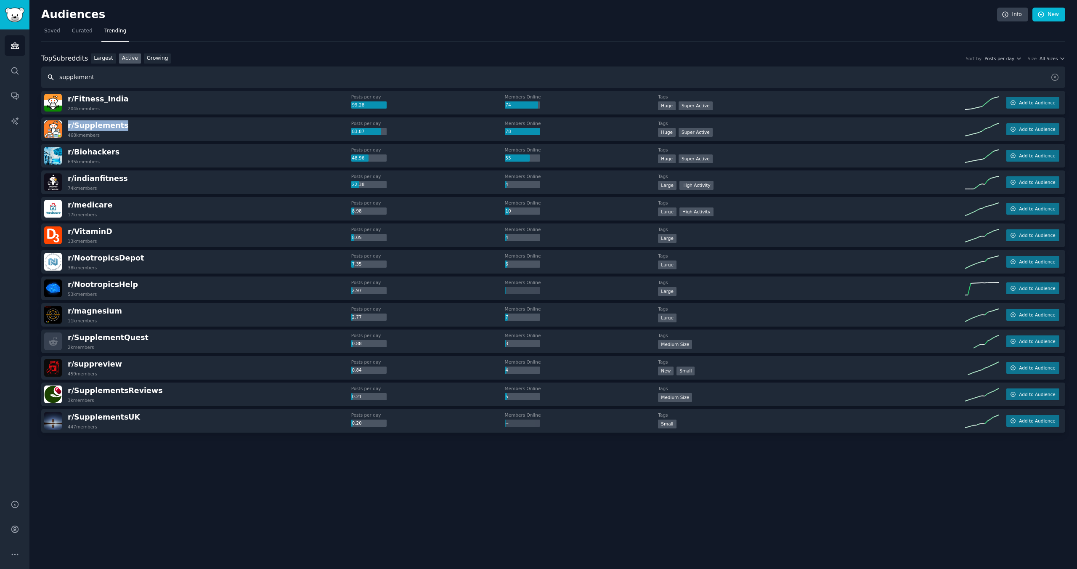
click at [82, 76] on input "supplement" at bounding box center [553, 76] width 1024 height 21
click at [186, 53] on div "Top Subreddits Top Subreddits Largest Active Growing Sort by Posts per day Size…" at bounding box center [553, 58] width 1024 height 11
click at [276, 493] on div "Audiences Info New Saved Curated Trending Top Subreddits Top Subreddits Largest…" at bounding box center [552, 284] width 1047 height 569
click at [143, 82] on input "text" at bounding box center [553, 76] width 1024 height 21
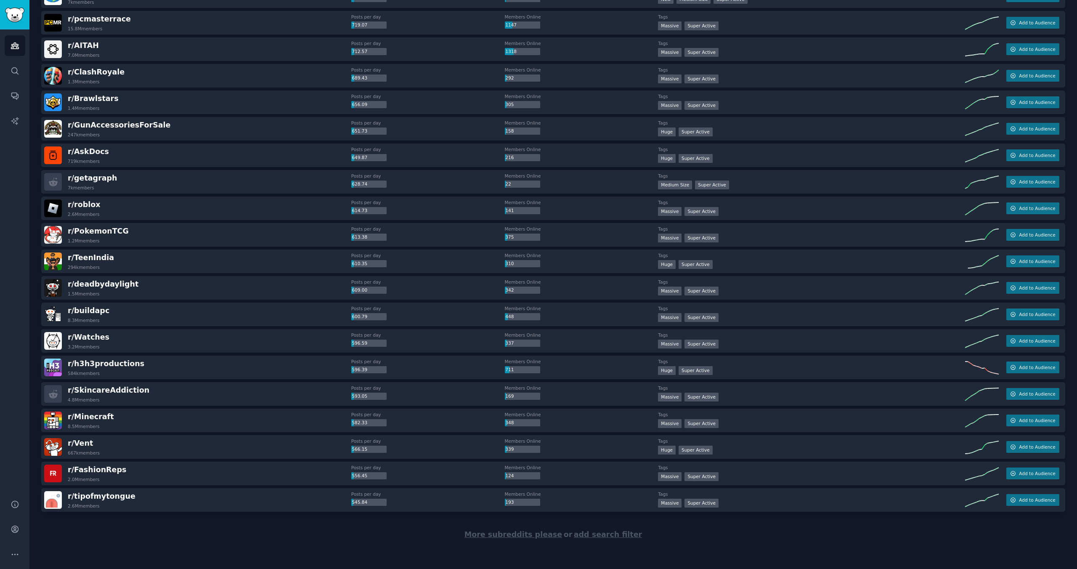
scroll to position [901, 0]
click at [184, 522] on div "More subreddits please or add search filter" at bounding box center [553, 534] width 1024 height 46
click at [510, 532] on span "More subreddits please" at bounding box center [513, 534] width 98 height 8
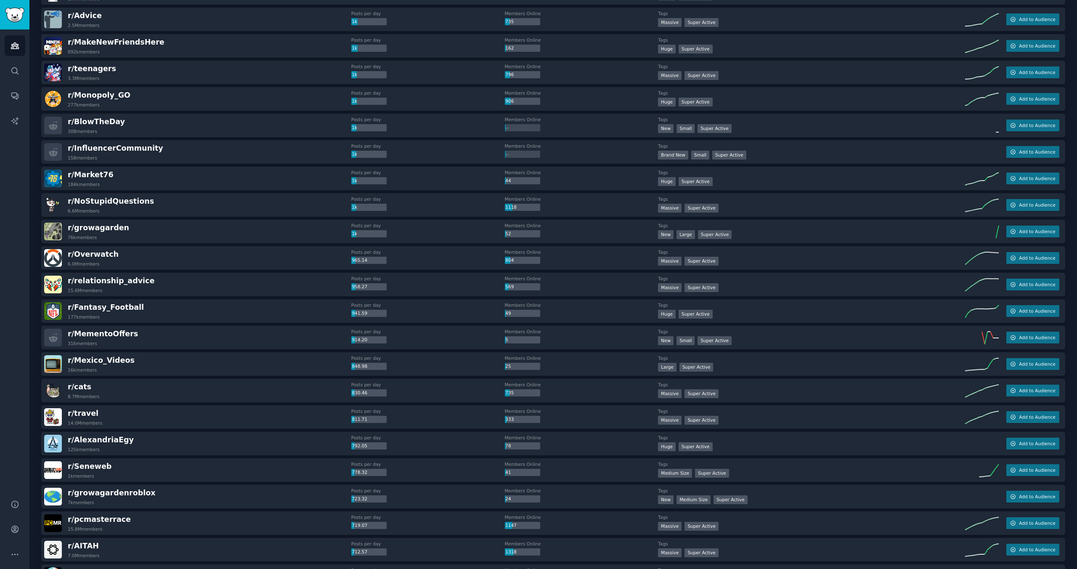
scroll to position [0, 0]
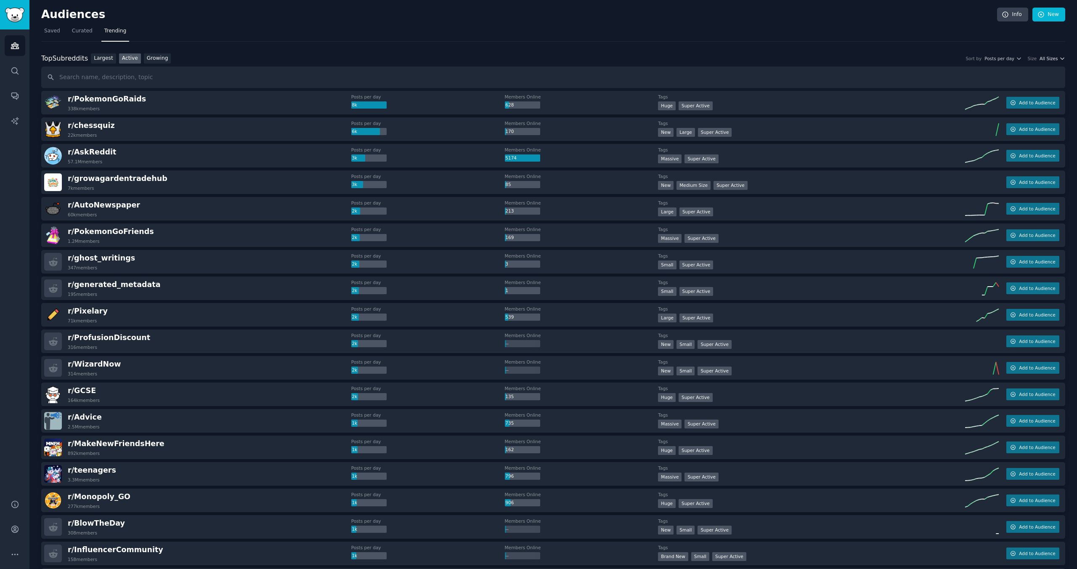
click at [1043, 60] on span "All Sizes" at bounding box center [1048, 59] width 18 height 6
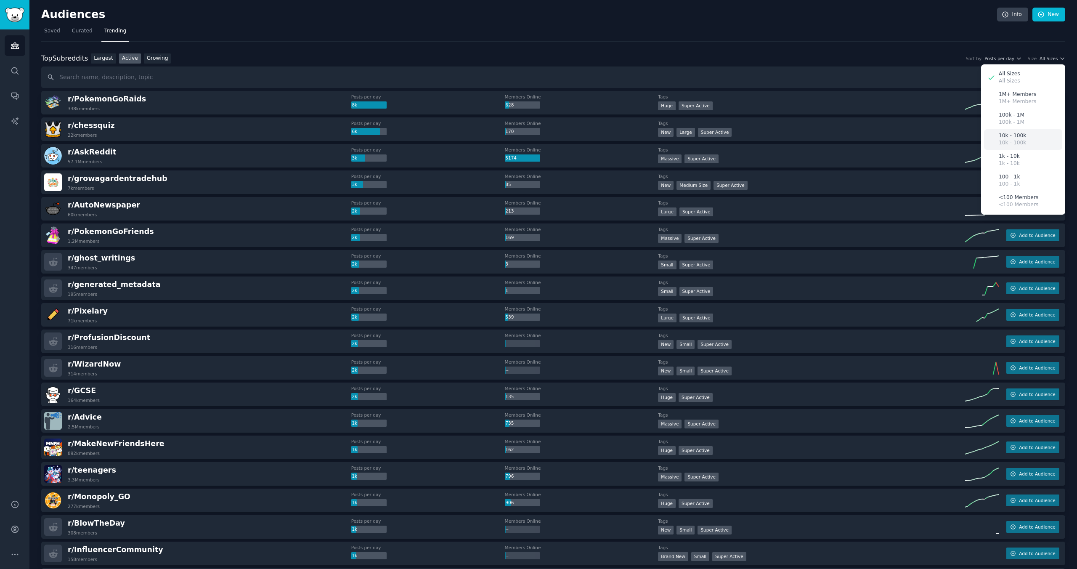
click at [1019, 138] on p "10k - 100k" at bounding box center [1012, 136] width 27 height 8
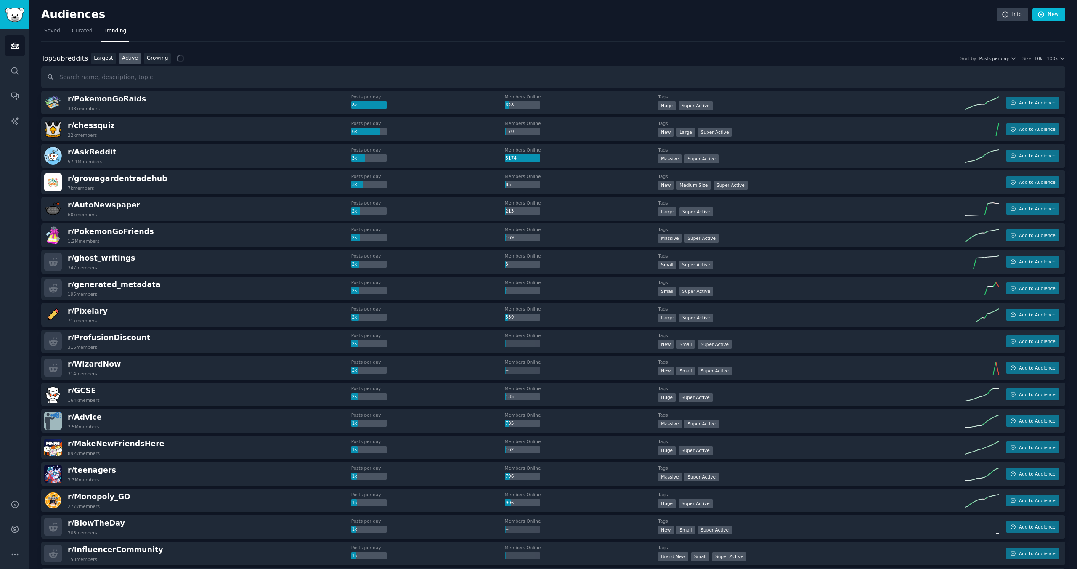
click at [695, 53] on div "Top Subreddits Top Subreddits Largest Active Growing Sort by Posts per day Size…" at bounding box center [553, 58] width 1024 height 11
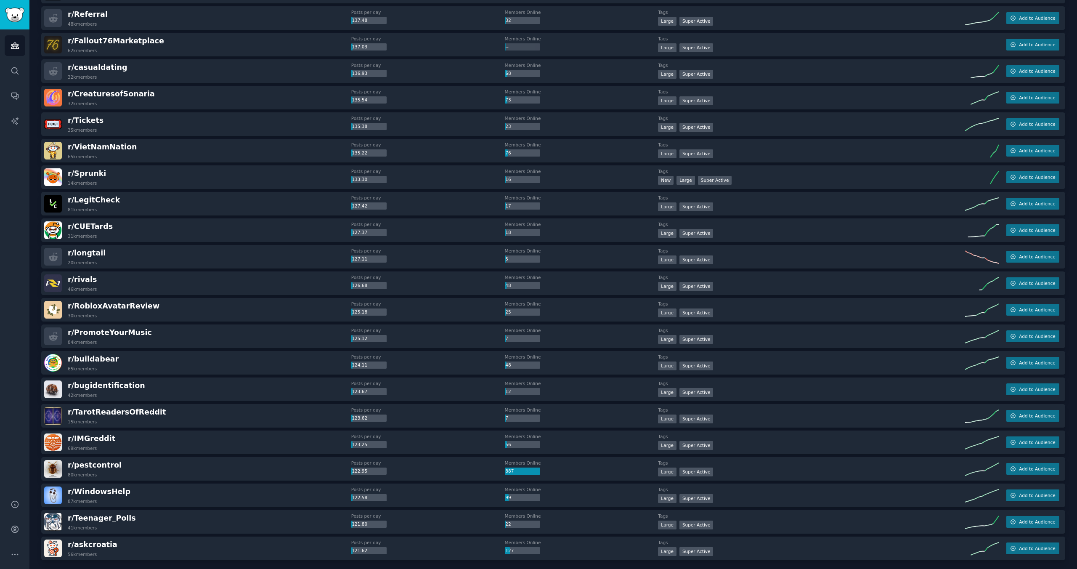
scroll to position [2226, 0]
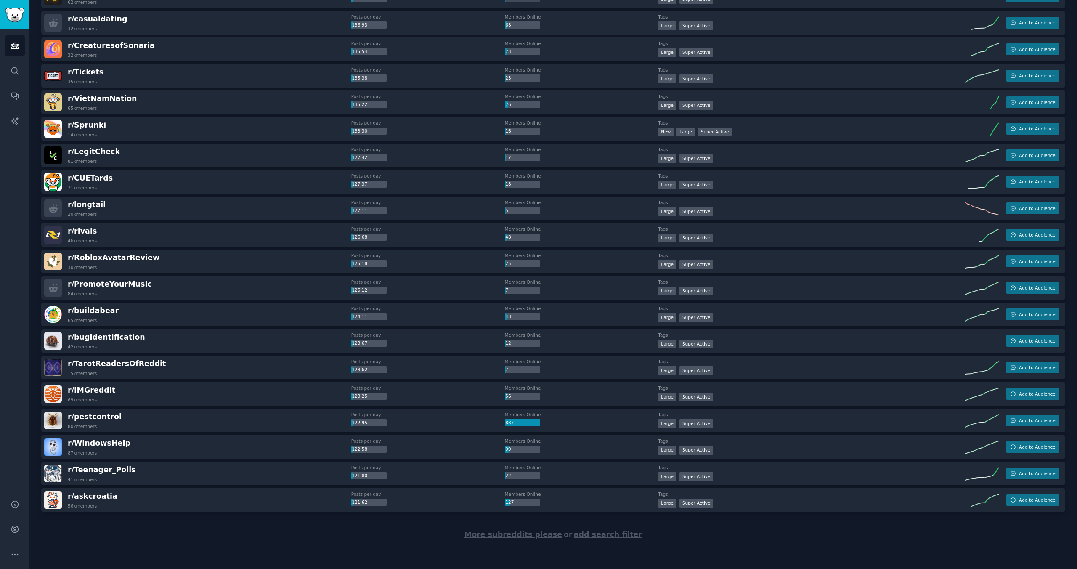
click at [530, 533] on span "More subreddits please" at bounding box center [513, 534] width 98 height 8
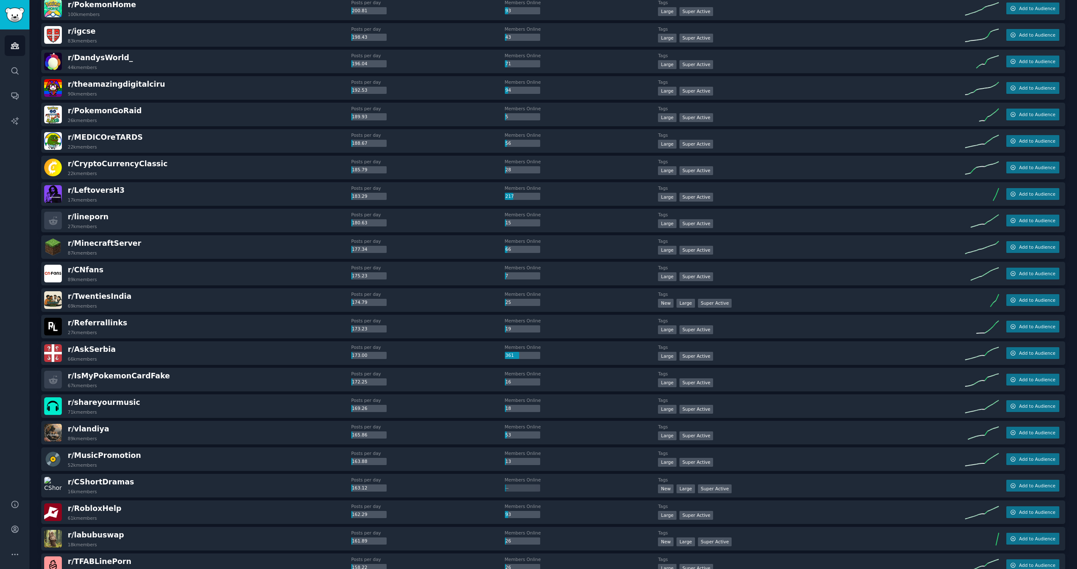
scroll to position [0, 0]
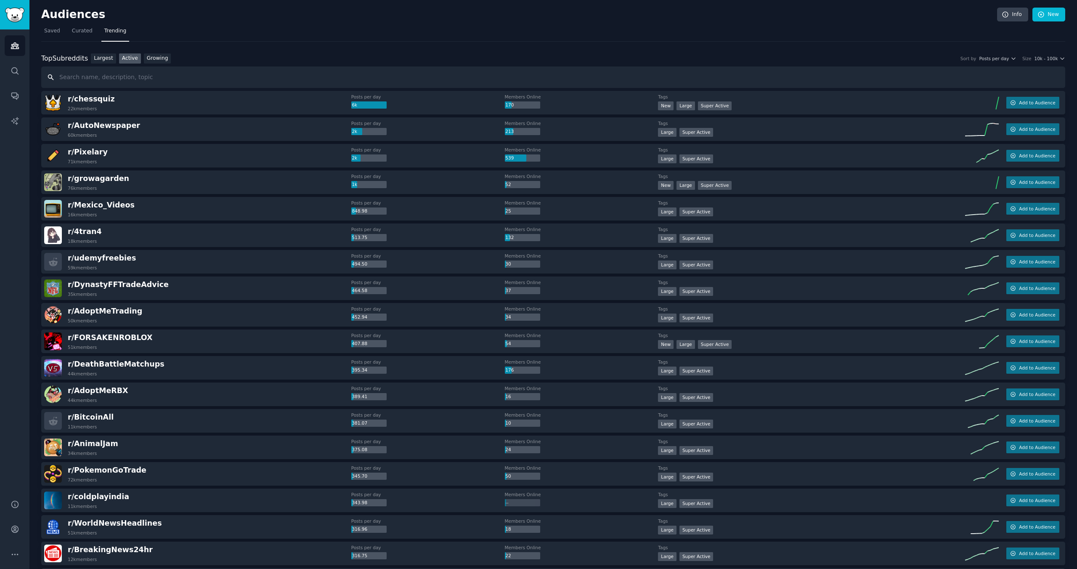
click at [91, 84] on input "text" at bounding box center [553, 76] width 1024 height 21
type input "health"
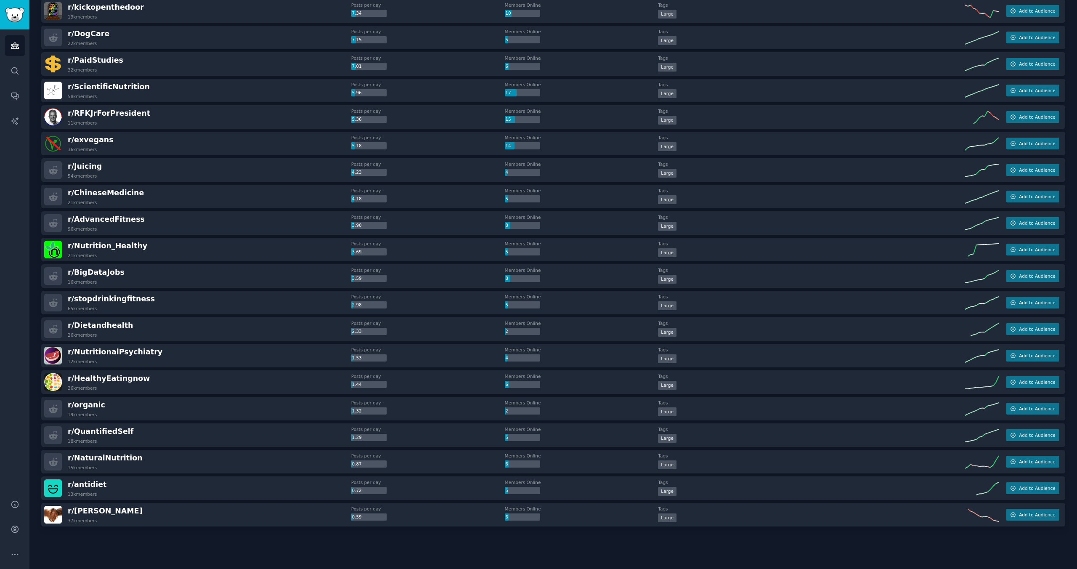
scroll to position [506, 0]
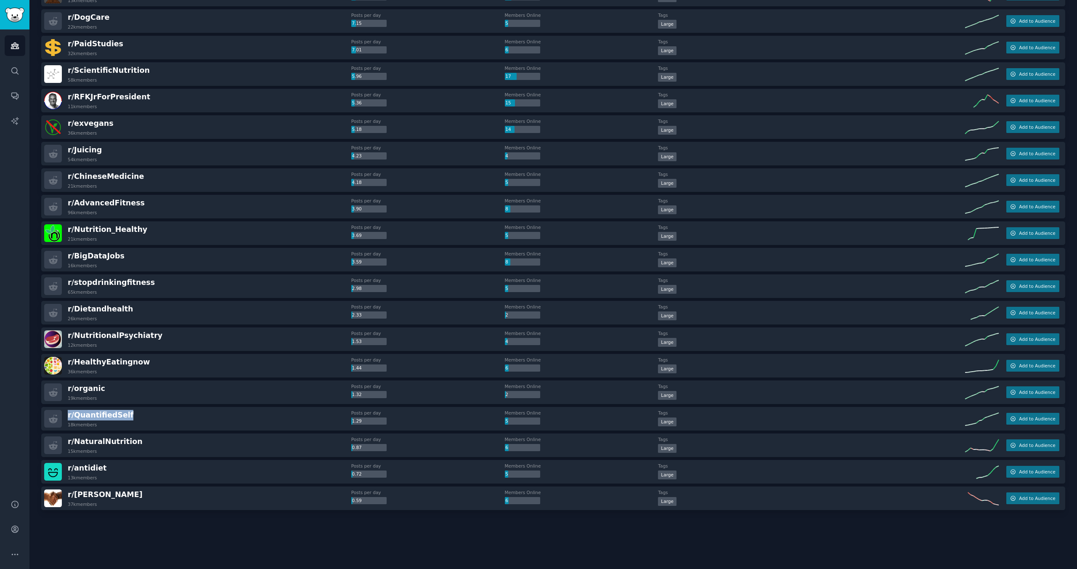
drag, startPoint x: 139, startPoint y: 412, endPoint x: 66, endPoint y: 415, distance: 73.7
click at [66, 415] on div "r/ QuantifiedSelf 18k members" at bounding box center [197, 419] width 307 height 18
copy span "r/ QuantifiedSelf"
